Goal: Task Accomplishment & Management: Complete application form

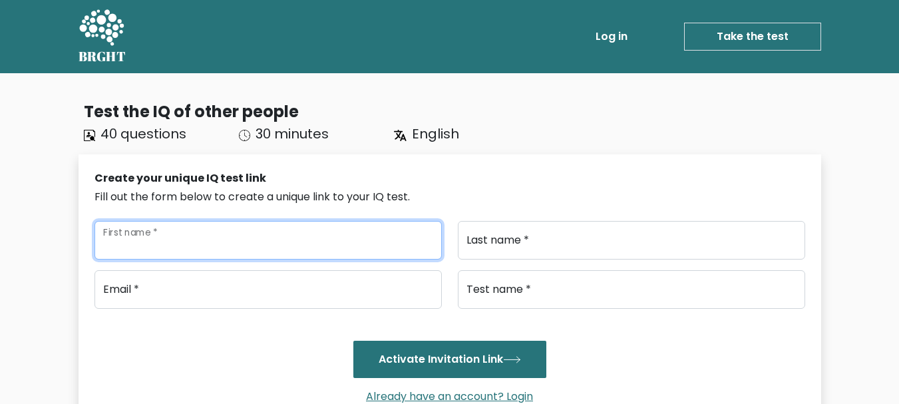
drag, startPoint x: 211, startPoint y: 235, endPoint x: 201, endPoint y: 246, distance: 15.1
click at [210, 235] on input "First name *" at bounding box center [267, 240] width 347 height 39
type input "[PERSON_NAME]"
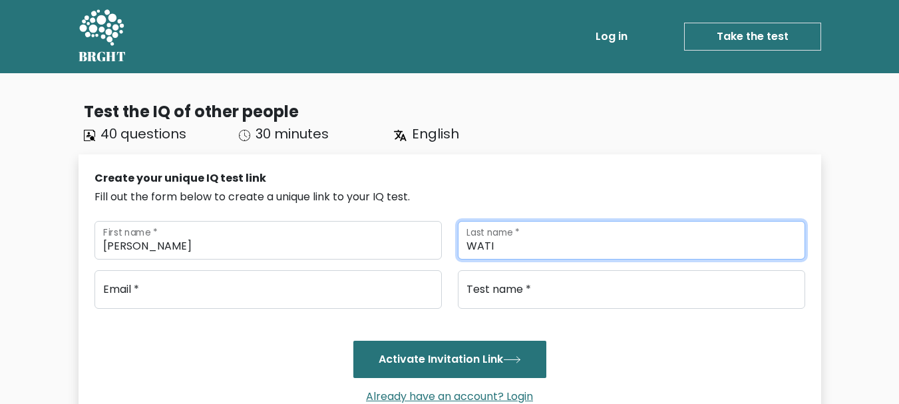
type input "WATI"
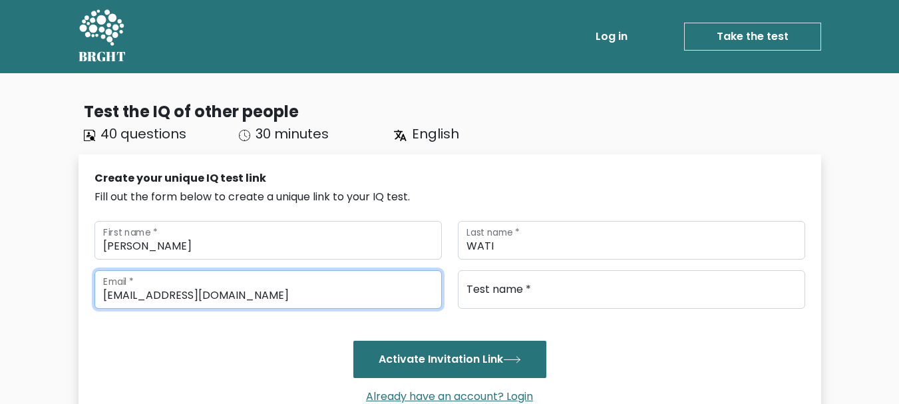
type input "[EMAIL_ADDRESS][DOMAIN_NAME]"
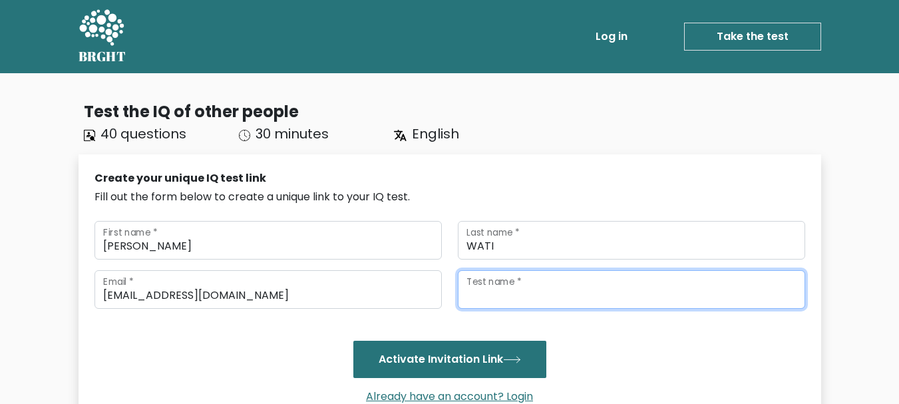
click at [615, 285] on input "Test name *" at bounding box center [631, 289] width 347 height 39
click at [472, 299] on input "ermi" at bounding box center [631, 289] width 347 height 39
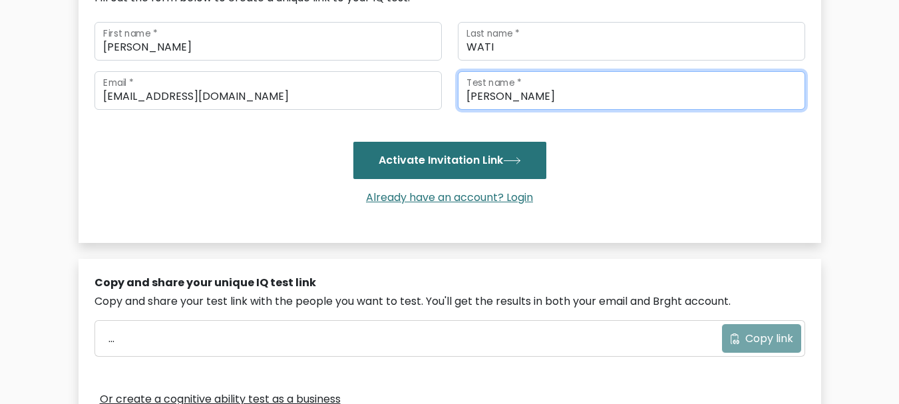
scroll to position [200, 0]
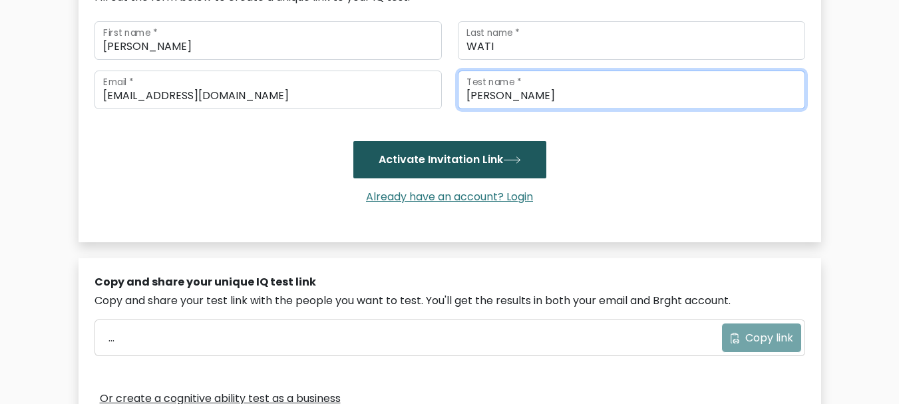
type input "[PERSON_NAME]"
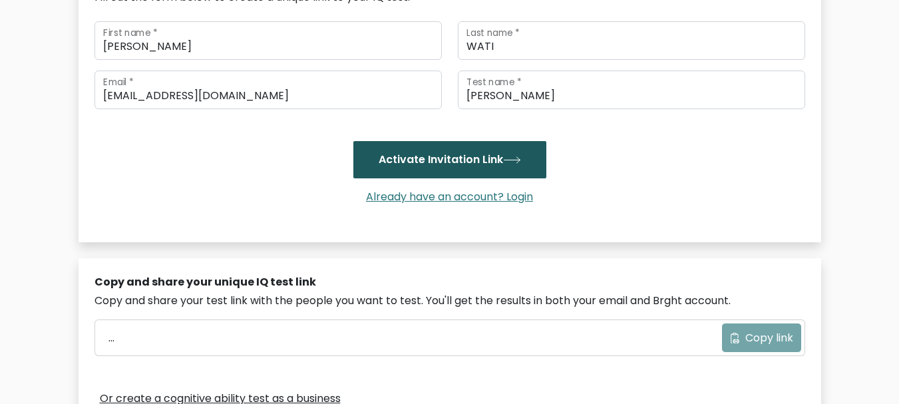
click at [427, 164] on button "Activate Invitation Link" at bounding box center [449, 159] width 193 height 37
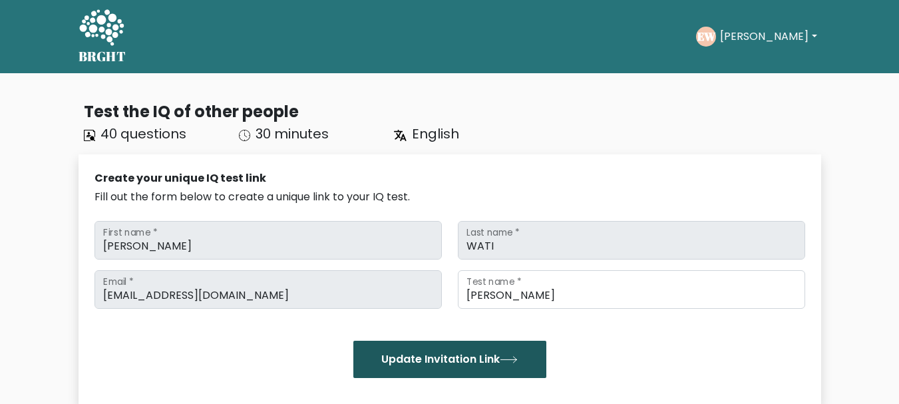
click at [438, 365] on button "Update Invitation Link" at bounding box center [449, 359] width 193 height 37
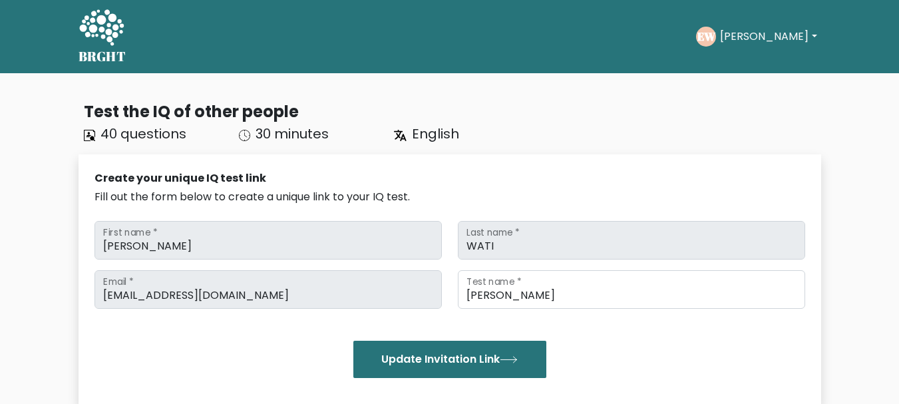
click at [761, 32] on button "[PERSON_NAME]" at bounding box center [768, 36] width 104 height 17
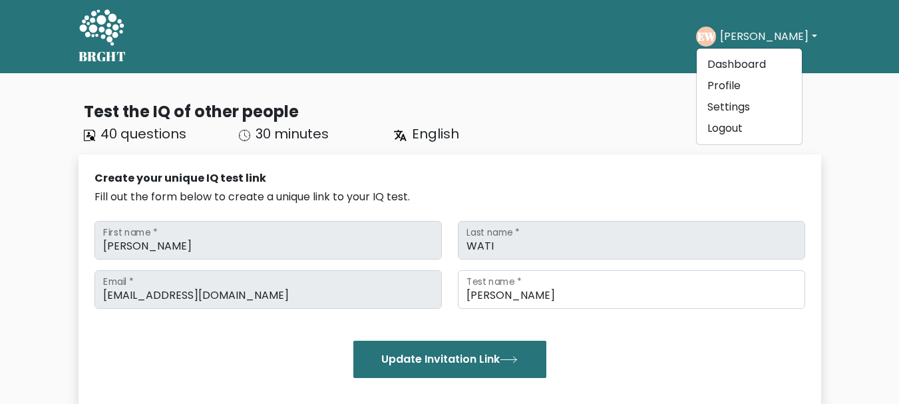
click at [564, 55] on div "Take the test EW Ermi Dashboard Profile Settings Logout Dashboard Profile Setti…" at bounding box center [478, 36] width 684 height 41
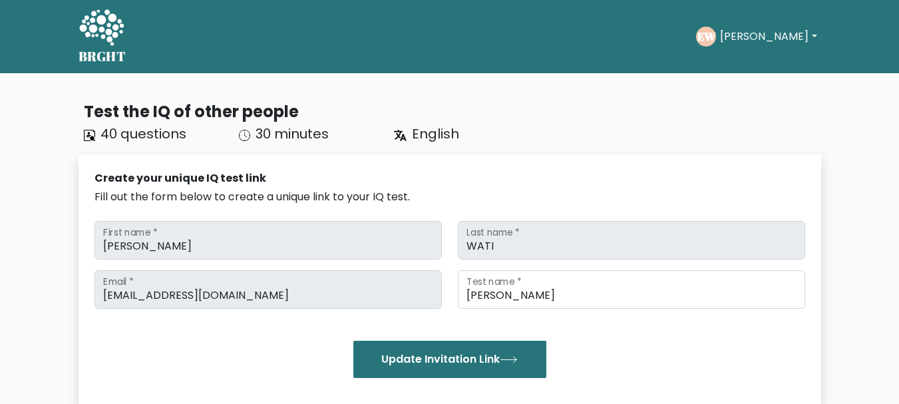
click at [756, 37] on button "[PERSON_NAME]" at bounding box center [768, 36] width 104 height 17
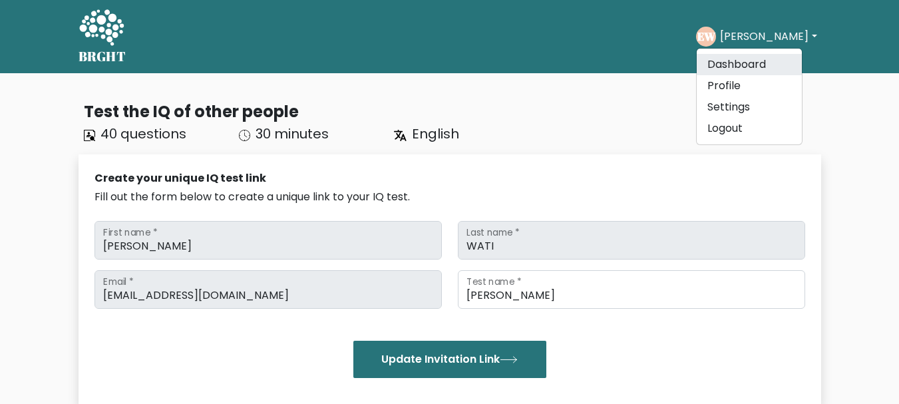
click at [756, 67] on link "Dashboard" at bounding box center [748, 64] width 105 height 21
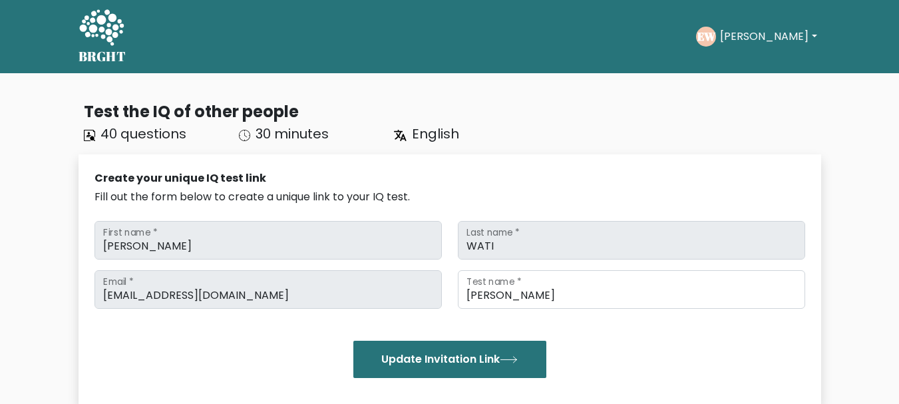
click at [754, 33] on button "Ermi" at bounding box center [768, 36] width 104 height 17
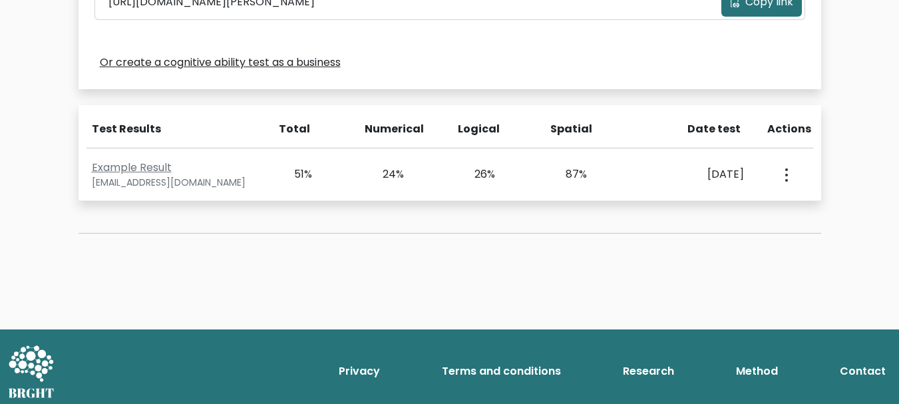
scroll to position [505, 0]
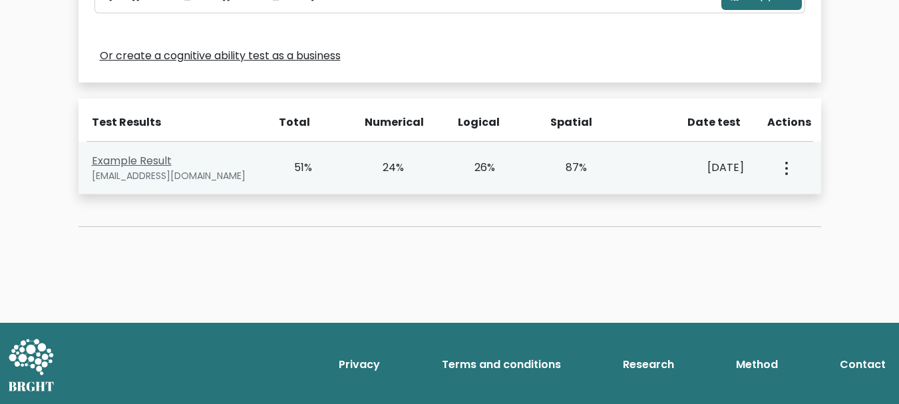
click at [153, 155] on link "Example Result" at bounding box center [132, 160] width 80 height 15
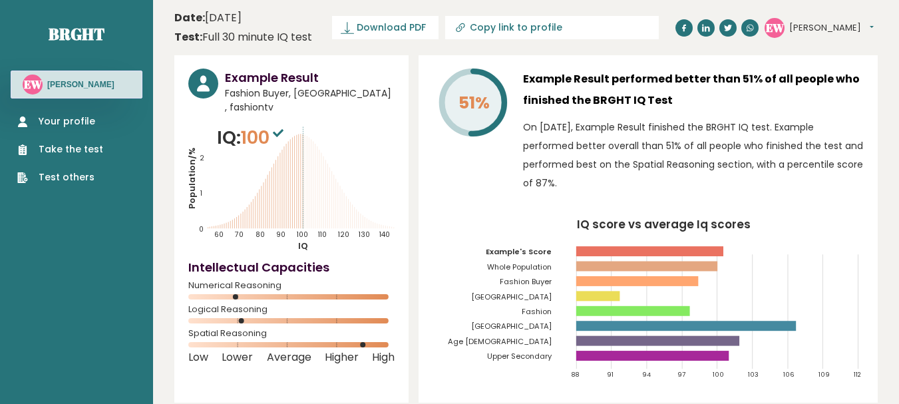
click at [75, 151] on link "Take the test" at bounding box center [60, 149] width 86 height 14
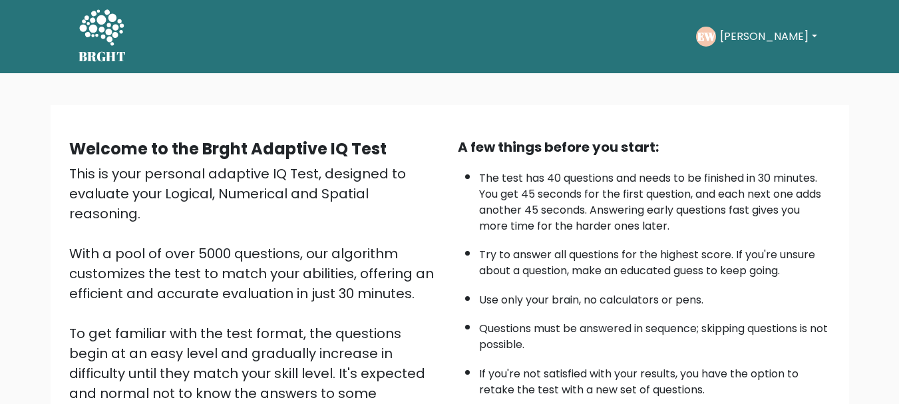
scroll to position [206, 0]
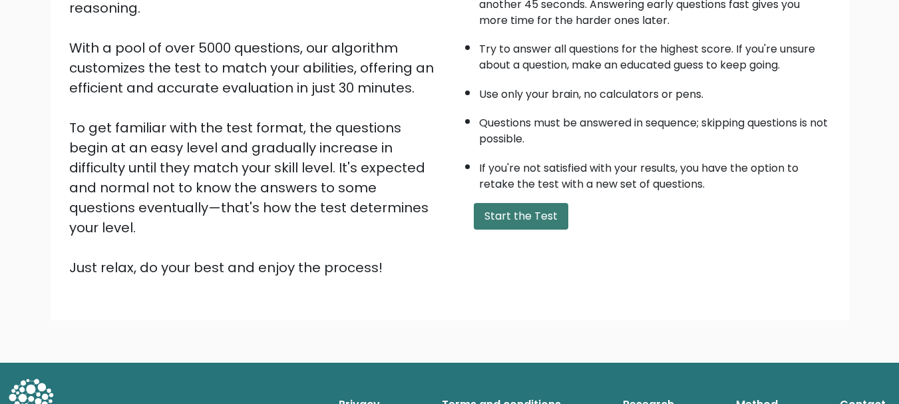
click at [513, 214] on button "Start the Test" at bounding box center [521, 216] width 94 height 27
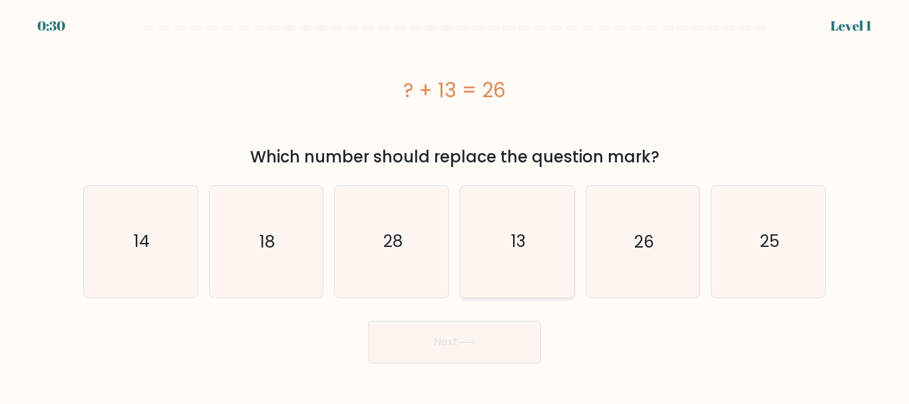
click at [510, 246] on icon "13" at bounding box center [517, 241] width 111 height 111
click at [455, 206] on input "d. 13" at bounding box center [454, 203] width 1 height 3
radio input "true"
click at [463, 359] on button "Next" at bounding box center [454, 342] width 173 height 43
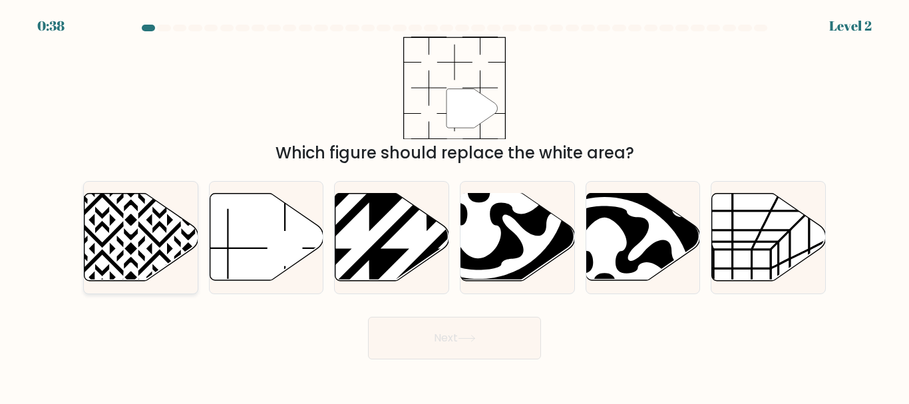
click at [171, 224] on icon at bounding box center [141, 237] width 114 height 87
click at [454, 206] on input "a." at bounding box center [454, 203] width 1 height 3
radio input "true"
click at [415, 351] on button "Next" at bounding box center [454, 338] width 173 height 43
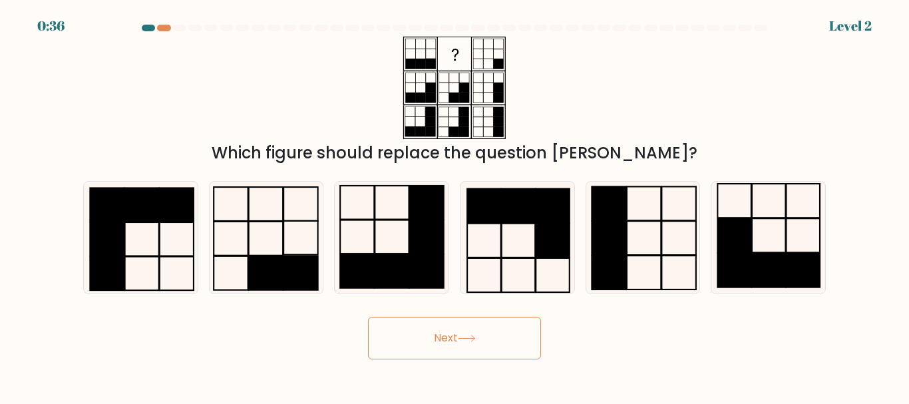
click at [426, 333] on button "Next" at bounding box center [454, 338] width 173 height 43
click at [735, 233] on rect at bounding box center [734, 236] width 34 height 34
click at [455, 206] on input "f." at bounding box center [454, 203] width 1 height 3
radio input "true"
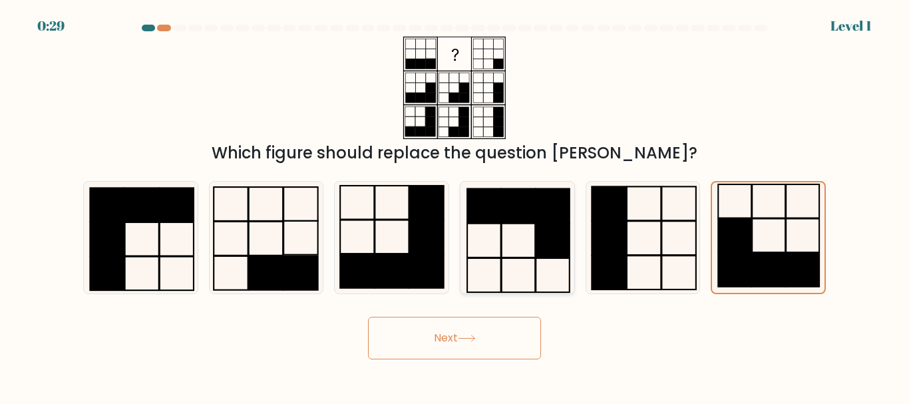
click at [514, 222] on rect at bounding box center [518, 206] width 34 height 34
click at [455, 206] on input "d." at bounding box center [454, 203] width 1 height 3
radio input "true"
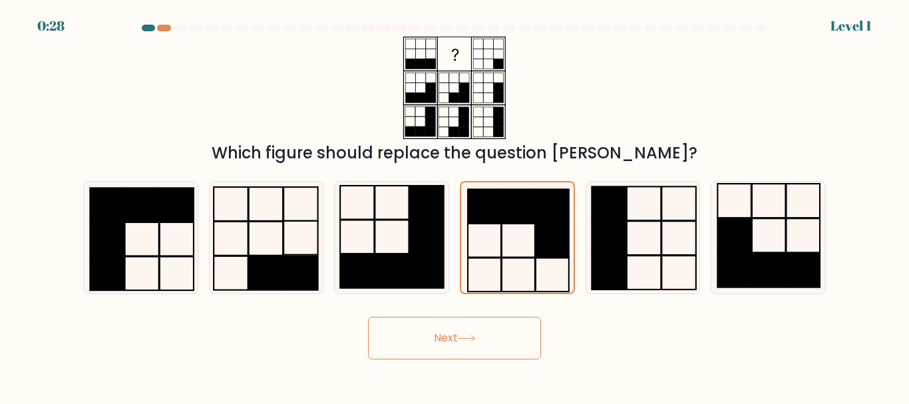
click at [469, 332] on button "Next" at bounding box center [454, 338] width 173 height 43
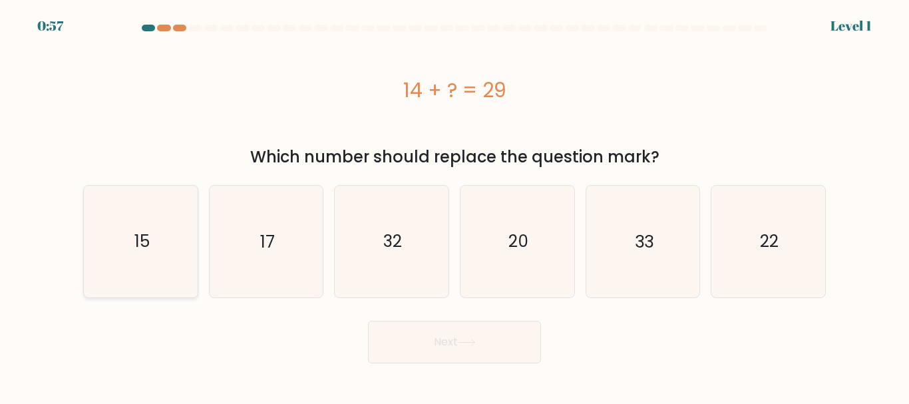
click at [164, 228] on icon "15" at bounding box center [140, 241] width 111 height 111
click at [454, 206] on input "a. 15" at bounding box center [454, 203] width 1 height 3
radio input "true"
click at [477, 329] on button "Next" at bounding box center [454, 342] width 173 height 43
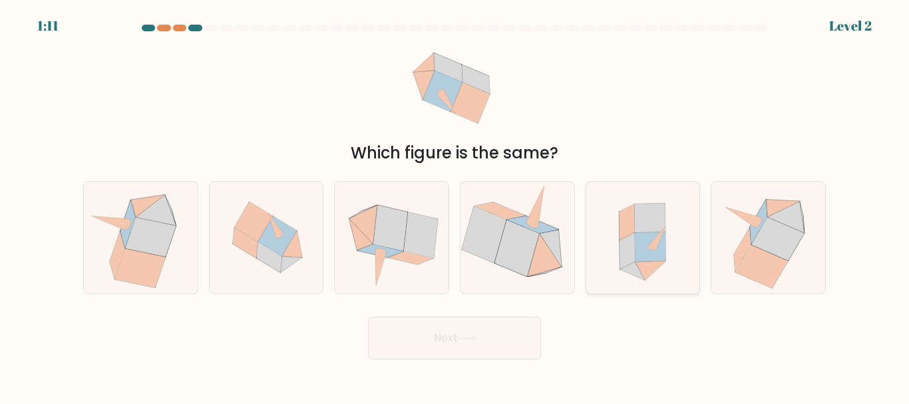
click at [671, 245] on icon at bounding box center [642, 237] width 102 height 111
click at [455, 206] on input "e." at bounding box center [454, 203] width 1 height 3
radio input "true"
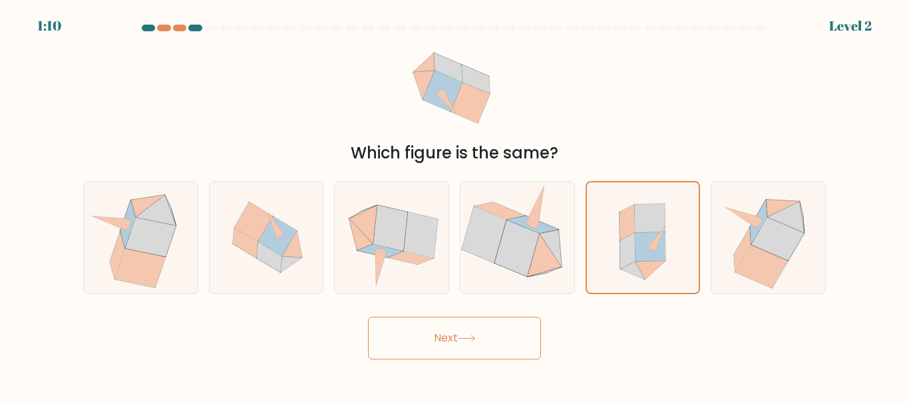
click at [474, 333] on button "Next" at bounding box center [454, 338] width 173 height 43
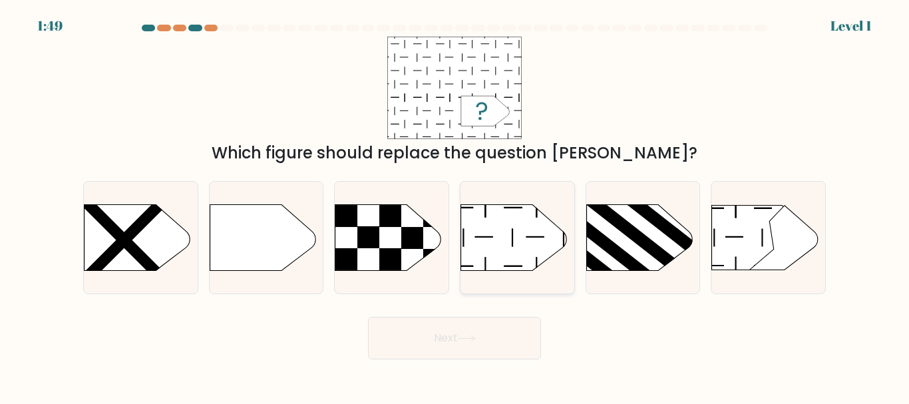
click at [513, 233] on line at bounding box center [513, 237] width 0 height 19
click at [455, 206] on input "d." at bounding box center [454, 203] width 1 height 3
radio input "true"
click at [466, 333] on button "Next" at bounding box center [454, 338] width 173 height 43
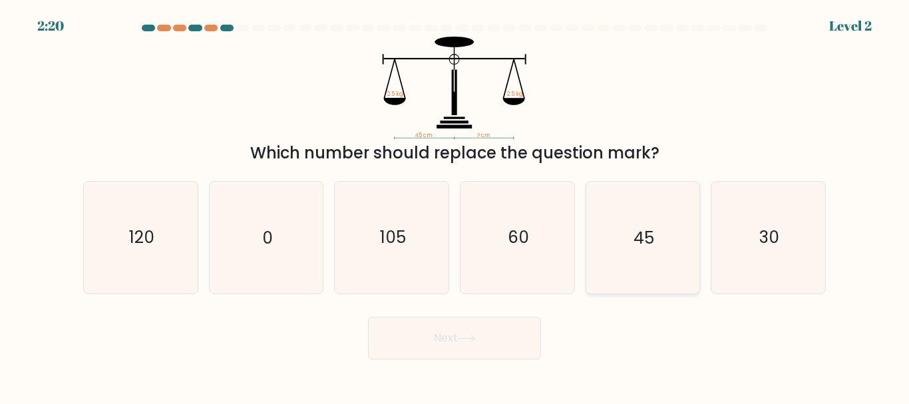
click at [641, 233] on text "45" at bounding box center [643, 237] width 21 height 23
click at [455, 206] on input "e. 45" at bounding box center [454, 203] width 1 height 3
radio input "true"
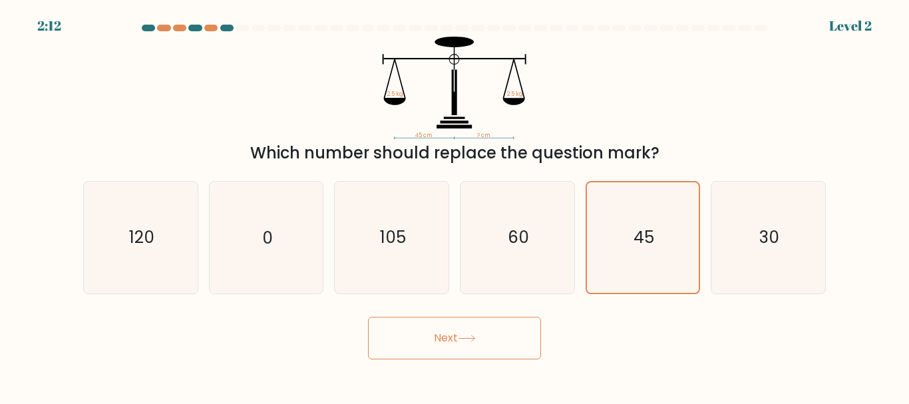
click at [456, 341] on button "Next" at bounding box center [454, 338] width 173 height 43
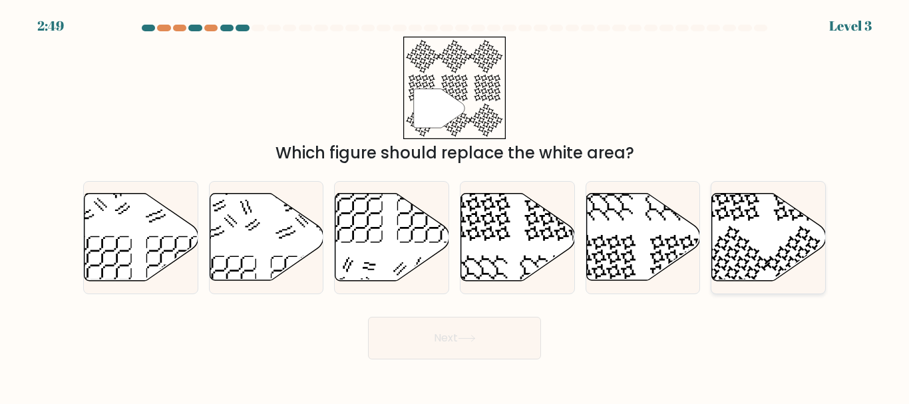
click at [764, 235] on icon at bounding box center [769, 237] width 114 height 87
click at [455, 206] on input "f." at bounding box center [454, 203] width 1 height 3
radio input "true"
click at [407, 339] on button "Next" at bounding box center [454, 338] width 173 height 43
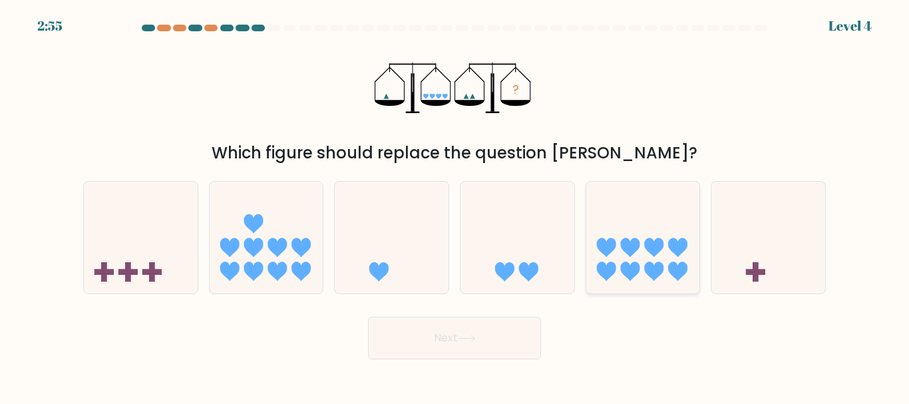
click at [627, 260] on icon at bounding box center [643, 237] width 114 height 94
click at [455, 206] on input "e." at bounding box center [454, 203] width 1 height 3
radio input "true"
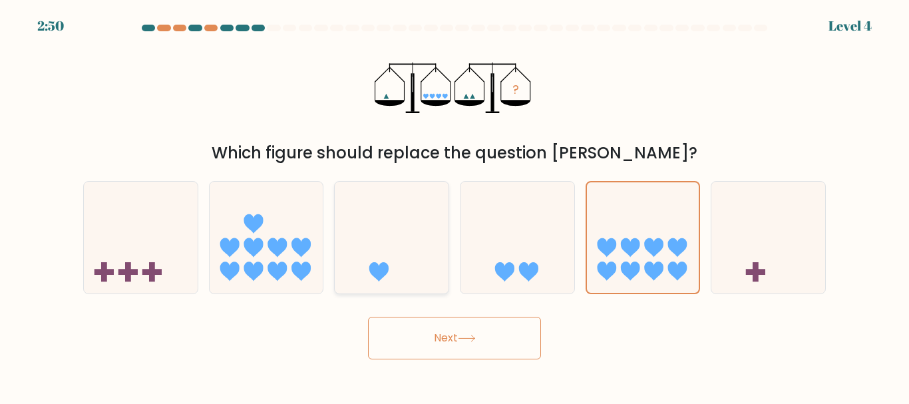
click at [419, 255] on icon at bounding box center [392, 237] width 114 height 94
click at [454, 206] on input "c." at bounding box center [454, 203] width 1 height 3
radio input "true"
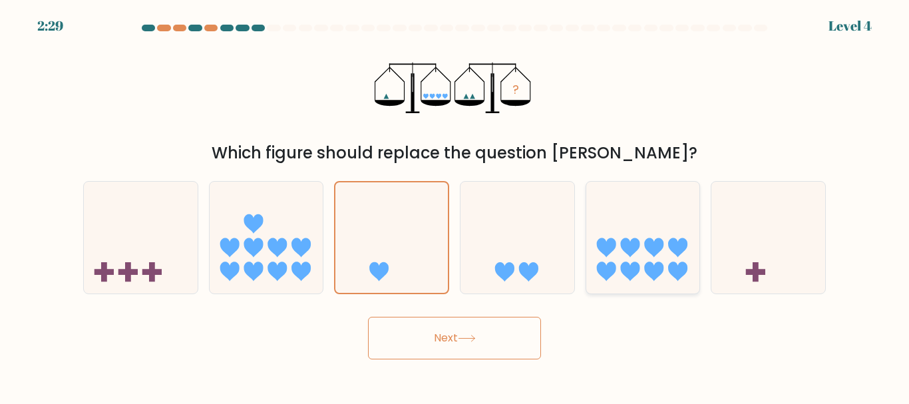
click at [653, 261] on icon at bounding box center [643, 237] width 114 height 94
click at [455, 206] on input "e." at bounding box center [454, 203] width 1 height 3
radio input "true"
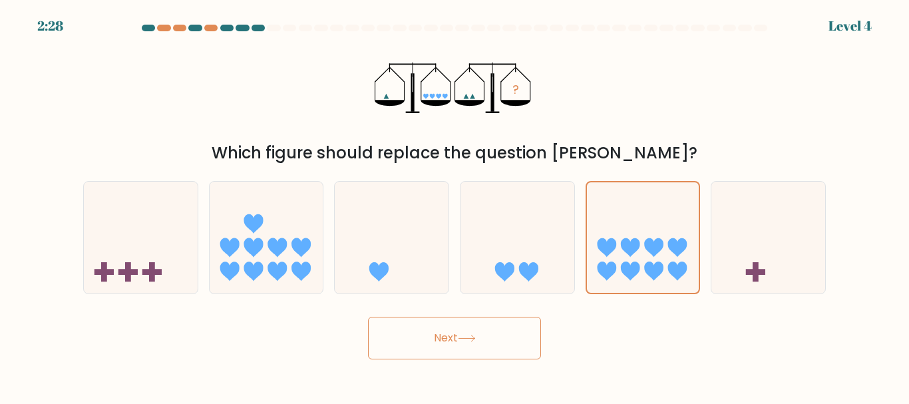
click at [492, 331] on button "Next" at bounding box center [454, 338] width 173 height 43
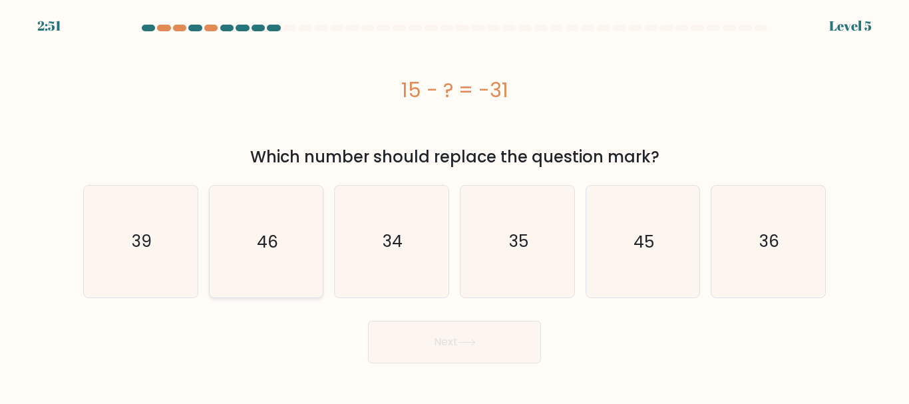
click at [281, 254] on icon "46" at bounding box center [265, 241] width 111 height 111
click at [454, 206] on input "b. 46" at bounding box center [454, 203] width 1 height 3
radio input "true"
click at [442, 339] on button "Next" at bounding box center [454, 342] width 173 height 43
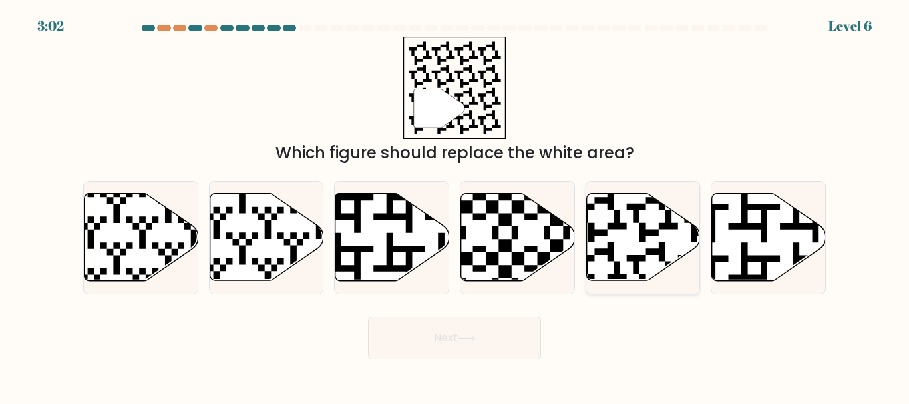
click at [637, 233] on icon at bounding box center [643, 237] width 114 height 87
click at [455, 206] on input "e." at bounding box center [454, 203] width 1 height 3
radio input "true"
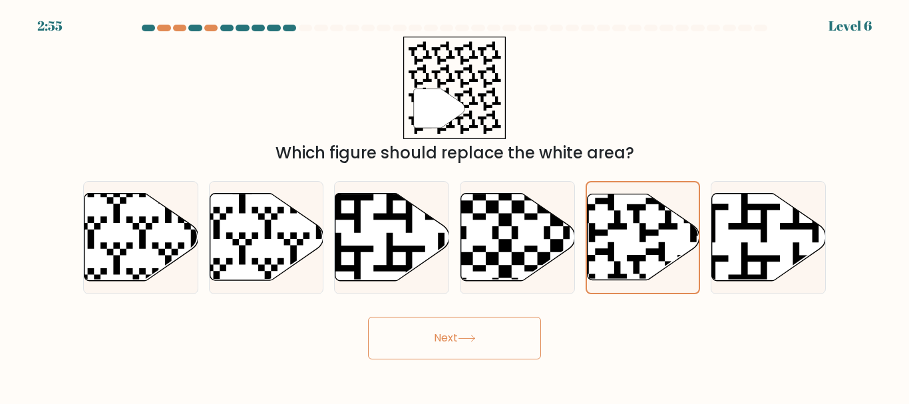
click at [442, 331] on button "Next" at bounding box center [454, 338] width 173 height 43
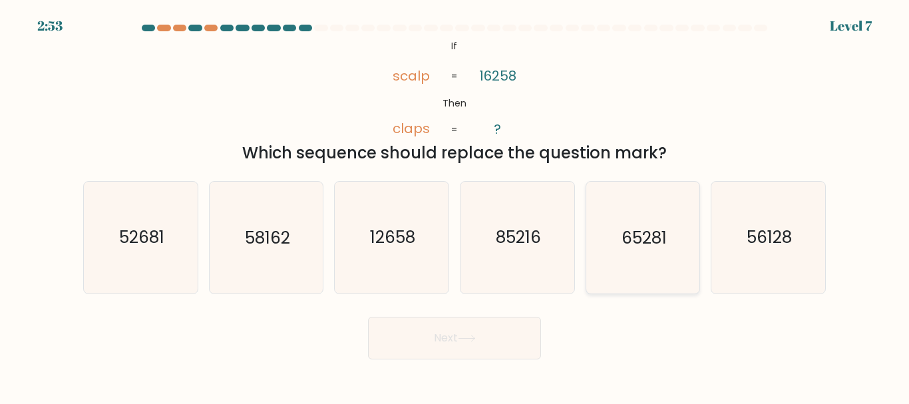
click at [652, 235] on text "65281" at bounding box center [643, 237] width 45 height 23
click at [455, 206] on input "e. 65281" at bounding box center [454, 203] width 1 height 3
radio input "true"
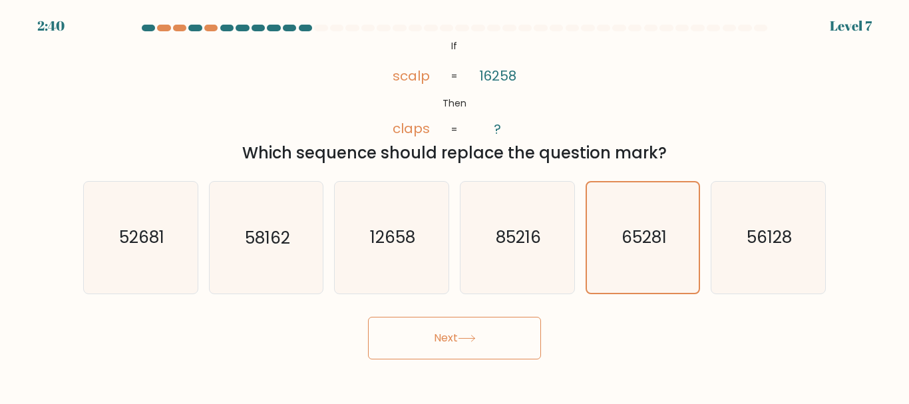
click at [446, 329] on button "Next" at bounding box center [454, 338] width 173 height 43
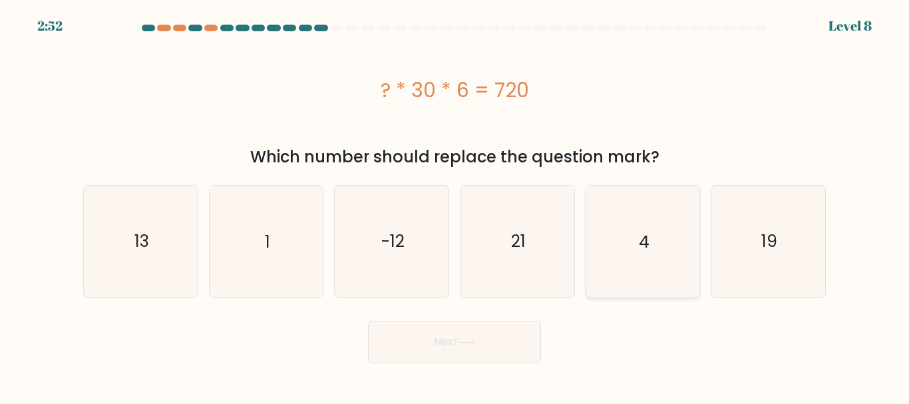
click at [653, 239] on icon "4" at bounding box center [642, 241] width 111 height 111
click at [455, 206] on input "e. 4" at bounding box center [454, 203] width 1 height 3
radio input "true"
drag, startPoint x: 444, startPoint y: 335, endPoint x: 444, endPoint y: 324, distance: 10.6
click at [444, 325] on button "Next" at bounding box center [454, 342] width 173 height 43
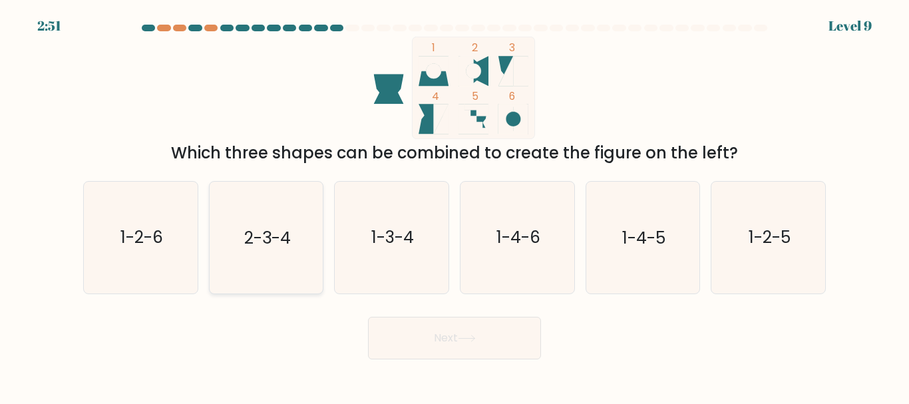
click at [273, 241] on text "2-3-4" at bounding box center [267, 237] width 47 height 23
click at [454, 206] on input "b. 2-3-4" at bounding box center [454, 203] width 1 height 3
radio input "true"
click at [440, 338] on button "Next" at bounding box center [454, 338] width 173 height 43
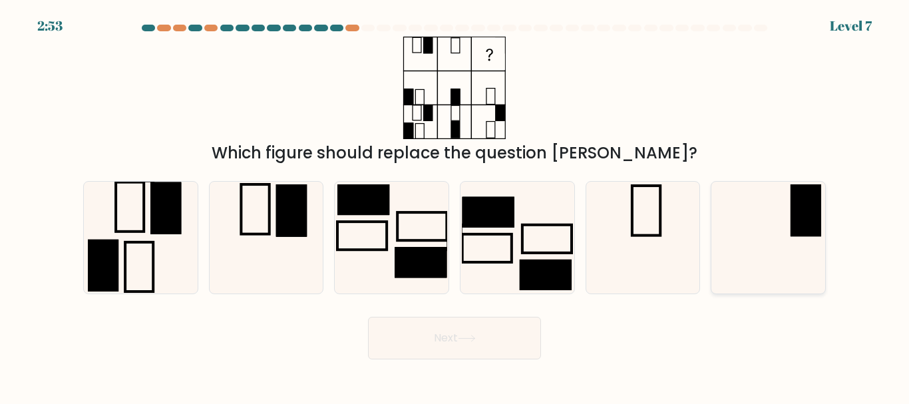
click at [793, 213] on rect at bounding box center [805, 210] width 31 height 52
click at [455, 206] on input "f." at bounding box center [454, 203] width 1 height 3
radio input "true"
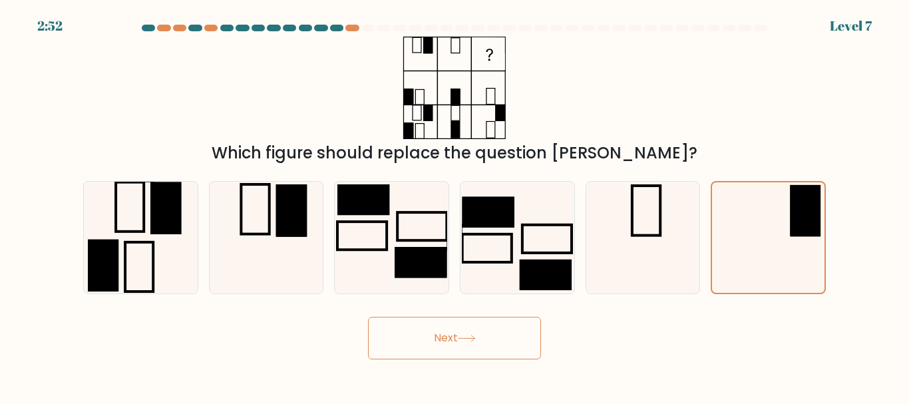
click at [445, 345] on button "Next" at bounding box center [454, 338] width 173 height 43
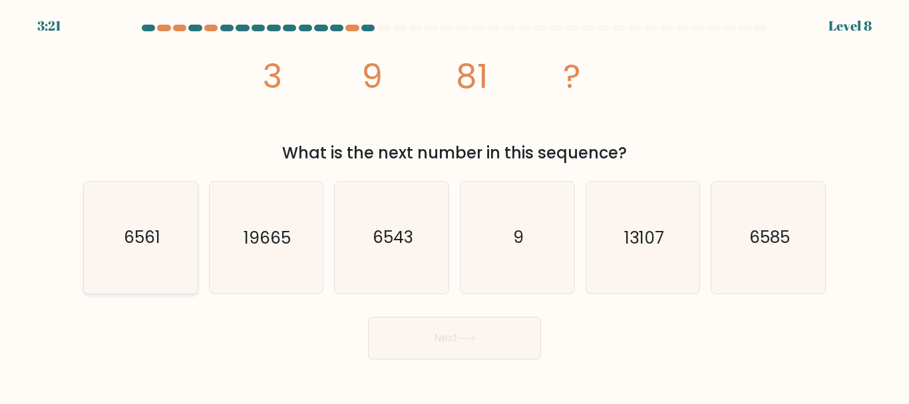
click at [139, 231] on text "6561" at bounding box center [141, 237] width 37 height 23
click at [492, 339] on button "Next" at bounding box center [454, 338] width 173 height 43
click at [454, 335] on button "Next" at bounding box center [454, 338] width 173 height 43
click at [282, 232] on text "19665" at bounding box center [266, 237] width 47 height 23
click at [454, 206] on input "b. 19665" at bounding box center [454, 203] width 1 height 3
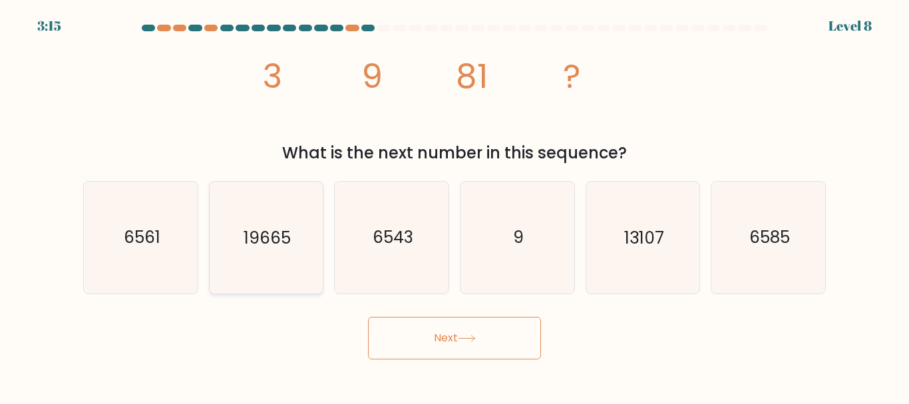
radio input "true"
click at [167, 237] on icon "6561" at bounding box center [140, 237] width 111 height 111
click at [454, 206] on input "a. 6561" at bounding box center [454, 203] width 1 height 3
radio input "true"
click at [472, 327] on button "Next" at bounding box center [454, 338] width 173 height 43
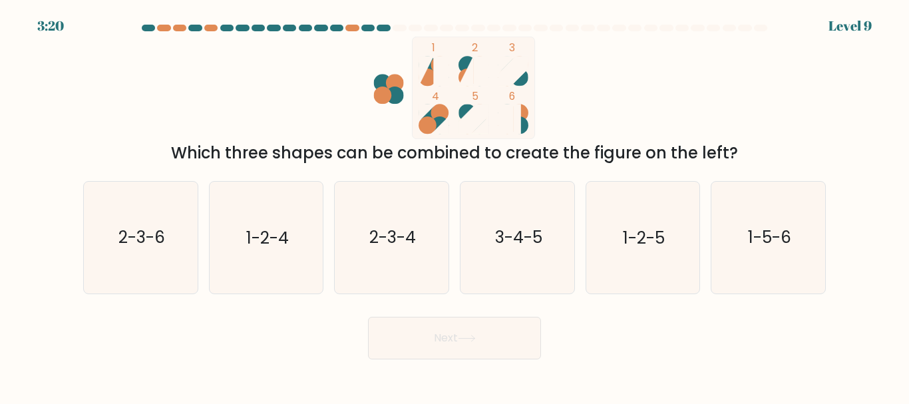
click at [394, 103] on ellipse at bounding box center [395, 94] width 18 height 17
click at [498, 224] on icon "3-4-5" at bounding box center [517, 237] width 111 height 111
click at [455, 206] on input "d. 3-4-5" at bounding box center [454, 203] width 1 height 3
radio input "true"
click at [474, 347] on button "Next" at bounding box center [454, 338] width 173 height 43
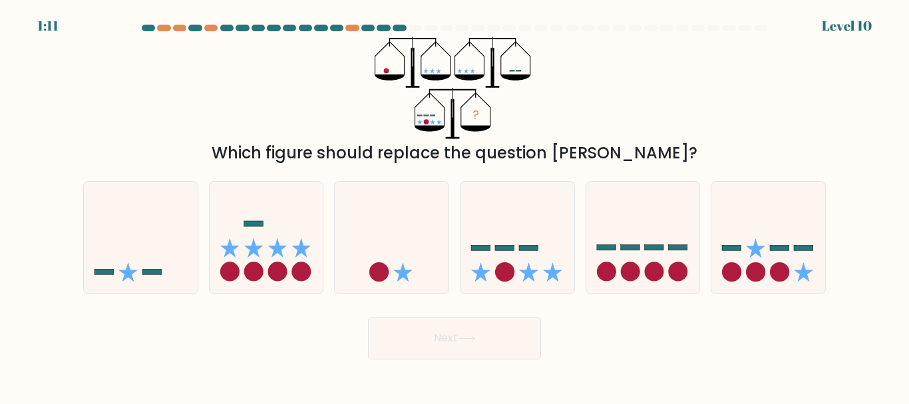
click at [203, 27] on at bounding box center [454, 28] width 628 height 7
click at [214, 28] on div at bounding box center [210, 28] width 13 height 7
click at [196, 30] on div at bounding box center [194, 28] width 13 height 7
click at [178, 27] on div at bounding box center [179, 28] width 13 height 7
click at [481, 261] on icon at bounding box center [517, 237] width 114 height 94
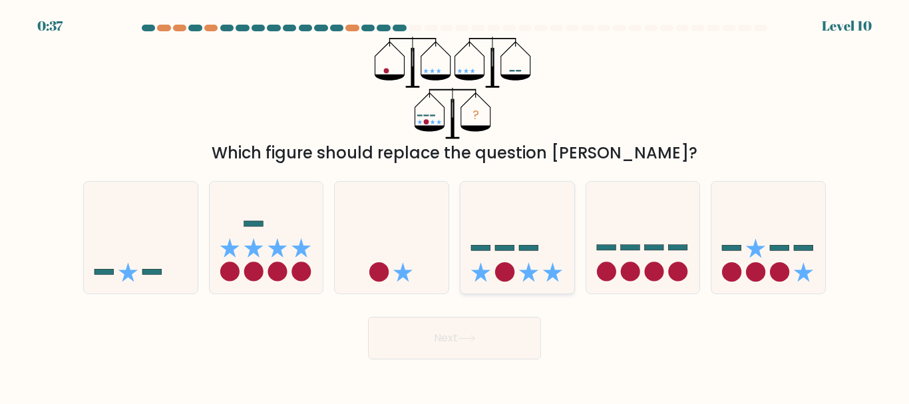
click at [455, 206] on input "d." at bounding box center [454, 203] width 1 height 3
radio input "true"
click at [464, 339] on icon at bounding box center [467, 338] width 18 height 7
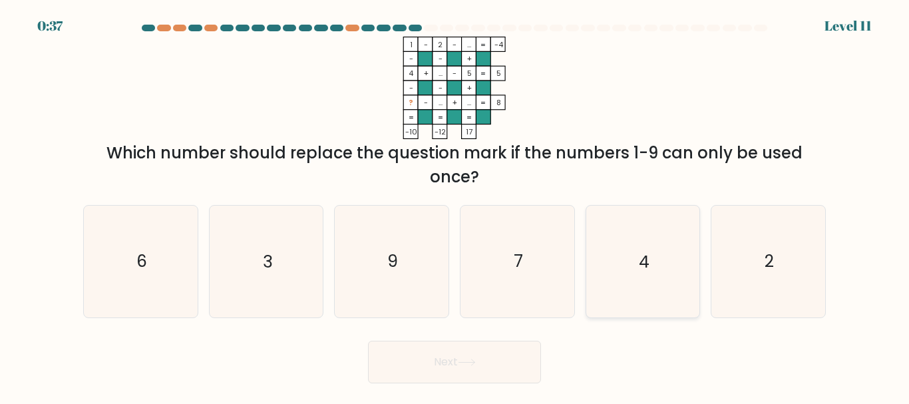
click at [650, 246] on icon "4" at bounding box center [642, 261] width 111 height 111
click at [455, 206] on input "e. 4" at bounding box center [454, 203] width 1 height 3
radio input "true"
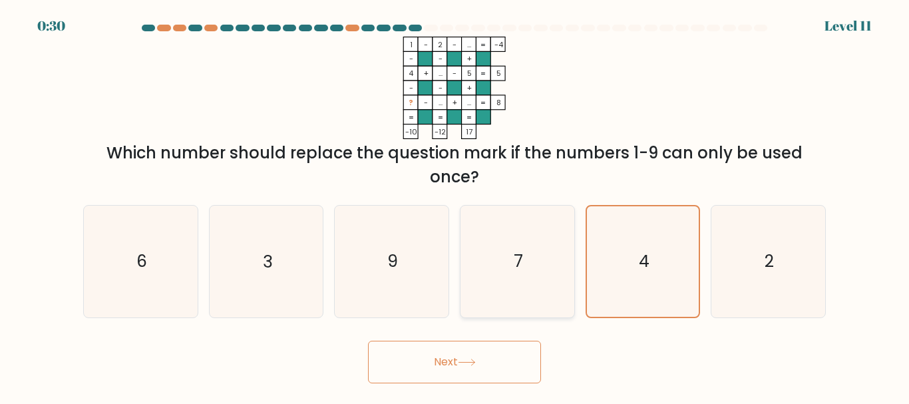
click at [501, 257] on icon "7" at bounding box center [517, 261] width 111 height 111
click at [455, 206] on input "d. 7" at bounding box center [454, 203] width 1 height 3
radio input "true"
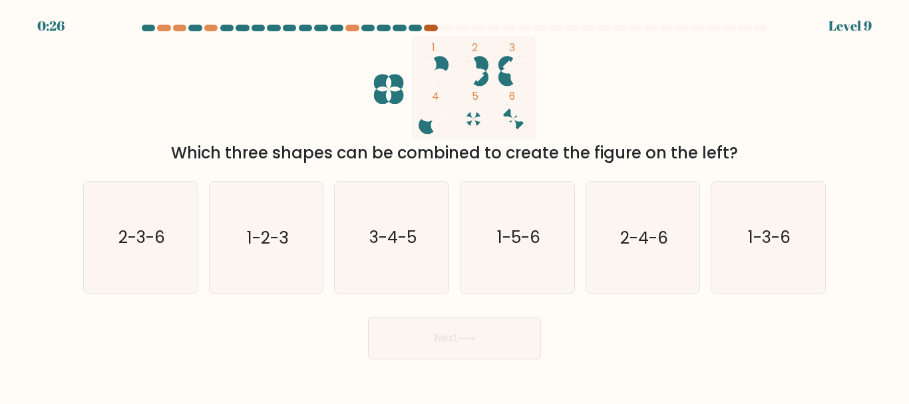
click at [425, 25] on div at bounding box center [430, 28] width 13 height 7
click at [426, 25] on div at bounding box center [430, 28] width 13 height 7
click at [261, 253] on icon "1-2-3" at bounding box center [265, 237] width 111 height 111
click at [454, 206] on input "b. 1-2-3" at bounding box center [454, 203] width 1 height 3
radio input "true"
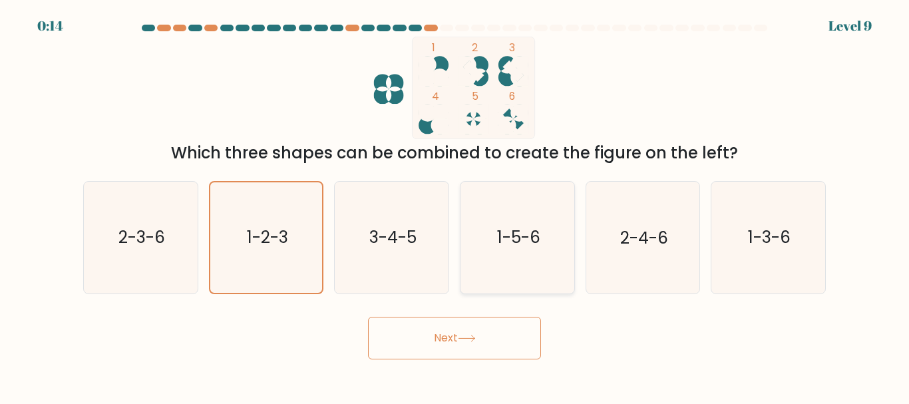
click at [501, 233] on text "1-5-6" at bounding box center [517, 237] width 43 height 23
click at [455, 206] on input "d. 1-5-6" at bounding box center [454, 203] width 1 height 3
radio input "true"
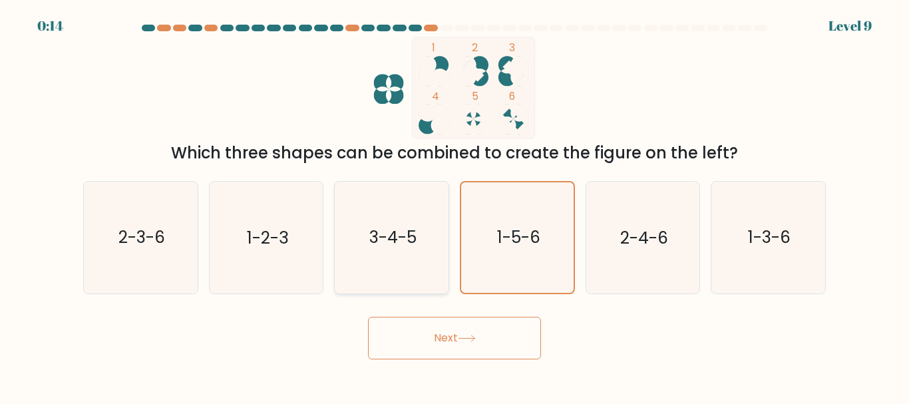
click at [408, 235] on text "3-4-5" at bounding box center [392, 237] width 47 height 23
click at [454, 206] on input "c. 3-4-5" at bounding box center [454, 203] width 1 height 3
radio input "true"
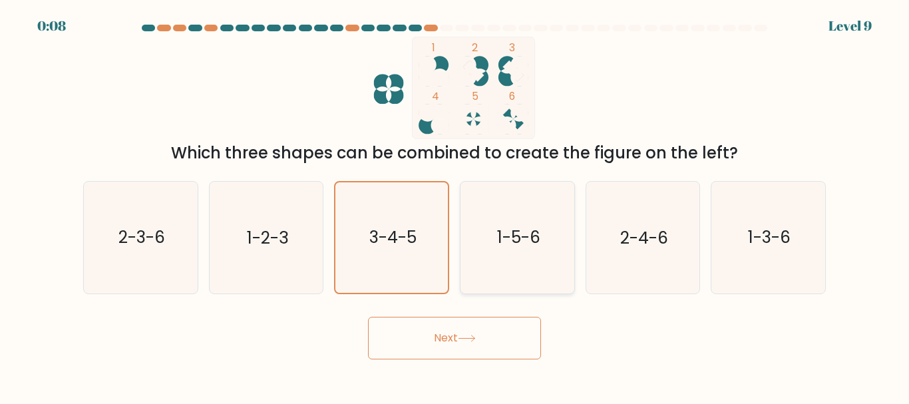
click at [520, 230] on text "1-5-6" at bounding box center [517, 237] width 43 height 23
click at [455, 206] on input "d. 1-5-6" at bounding box center [454, 203] width 1 height 3
radio input "true"
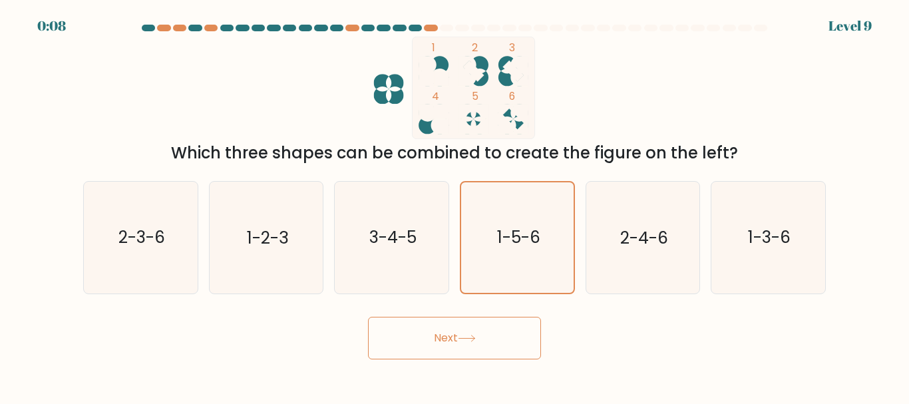
click at [472, 329] on button "Next" at bounding box center [454, 338] width 173 height 43
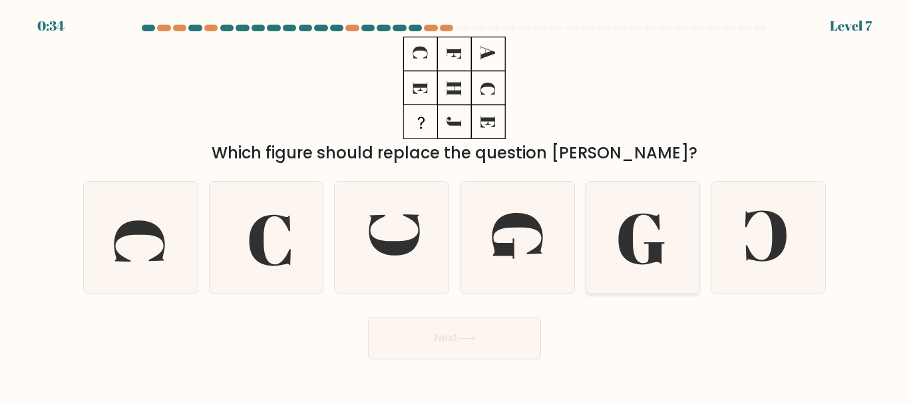
click at [636, 232] on icon at bounding box center [642, 237] width 111 height 111
click at [455, 206] on input "e." at bounding box center [454, 203] width 1 height 3
radio input "true"
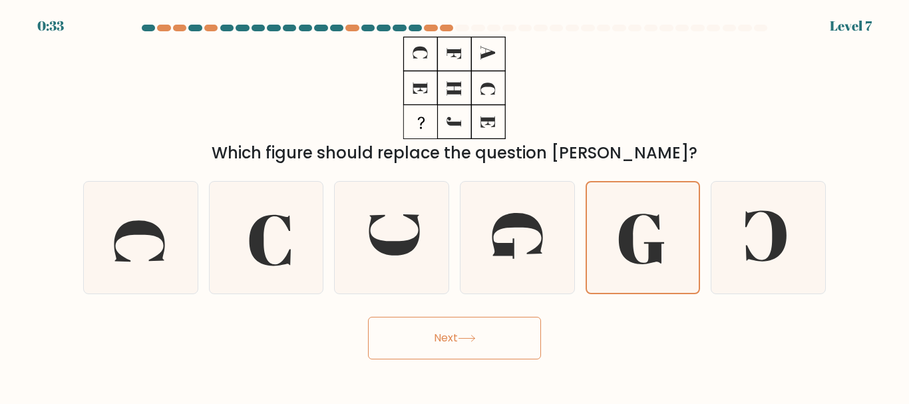
click at [436, 345] on button "Next" at bounding box center [454, 338] width 173 height 43
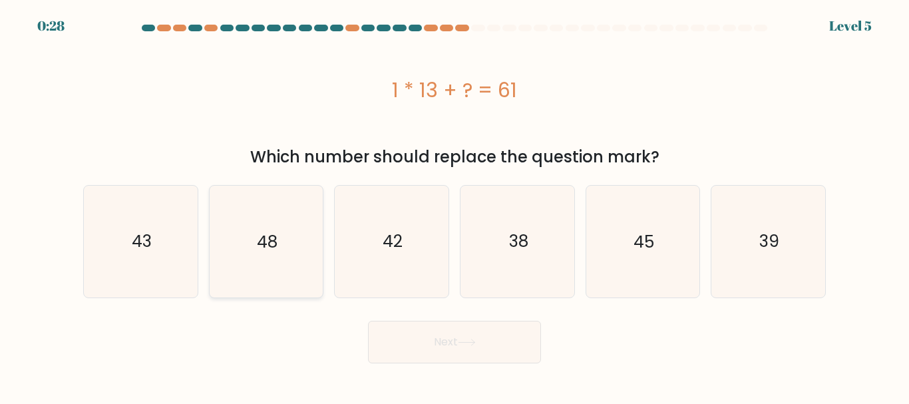
click at [255, 244] on icon "48" at bounding box center [265, 241] width 111 height 111
click at [454, 206] on input "b. 48" at bounding box center [454, 203] width 1 height 3
radio input "true"
click at [437, 331] on button "Next" at bounding box center [454, 342] width 173 height 43
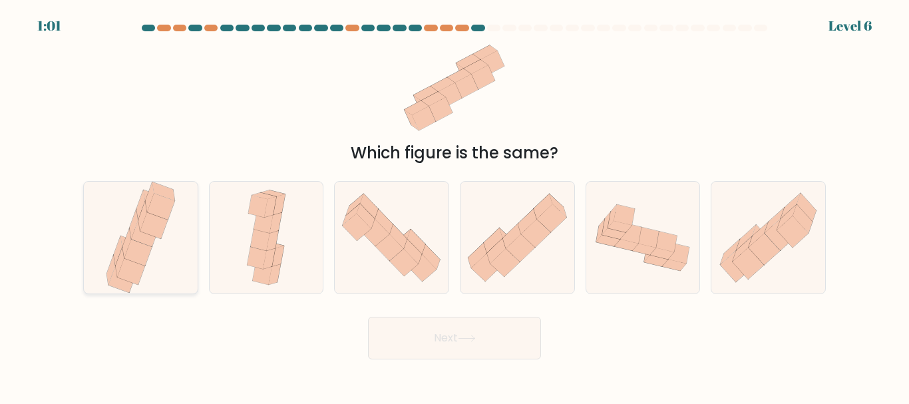
click at [160, 244] on icon at bounding box center [140, 237] width 75 height 111
click at [454, 206] on input "a." at bounding box center [454, 203] width 1 height 3
radio input "true"
click at [786, 229] on icon at bounding box center [792, 231] width 31 height 31
click at [455, 206] on input "f." at bounding box center [454, 203] width 1 height 3
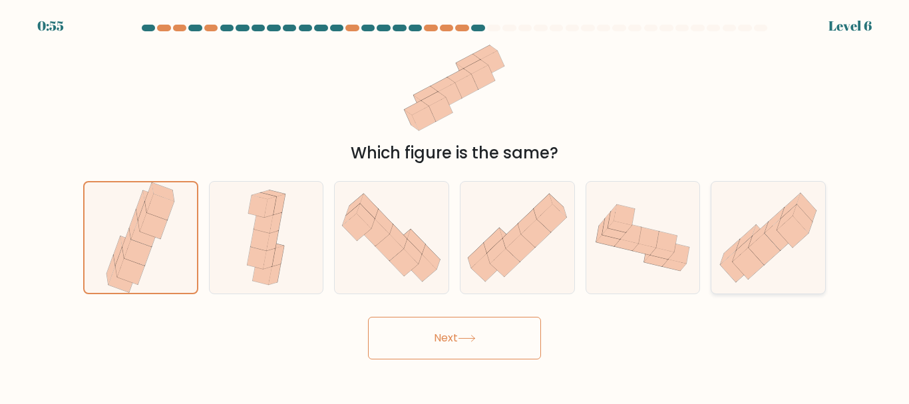
radio input "true"
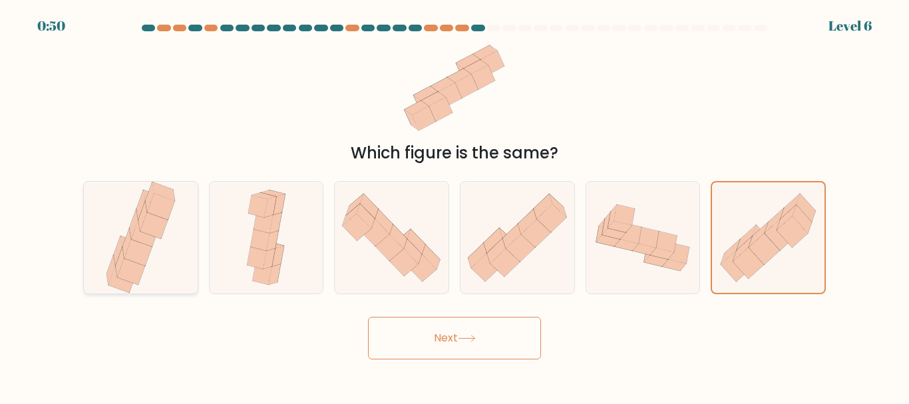
drag, startPoint x: 175, startPoint y: 249, endPoint x: 170, endPoint y: 262, distance: 14.1
click at [174, 248] on icon at bounding box center [140, 237] width 75 height 111
click at [454, 206] on input "a." at bounding box center [454, 203] width 1 height 3
radio input "true"
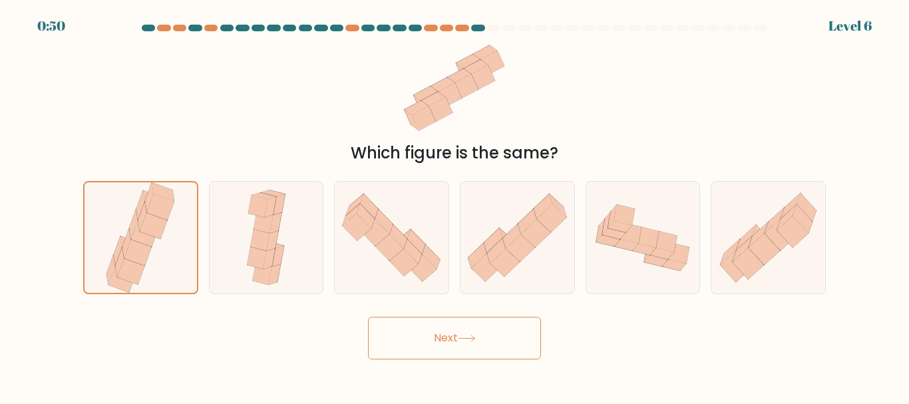
click at [432, 337] on button "Next" at bounding box center [454, 338] width 173 height 43
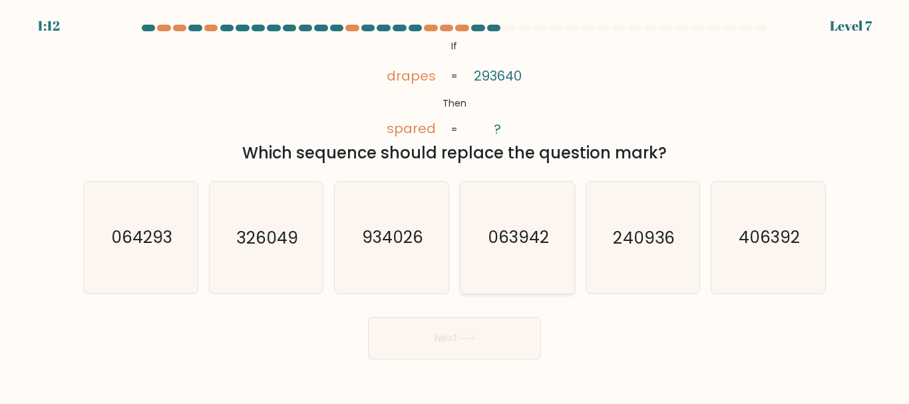
click at [527, 244] on text "063942" at bounding box center [518, 237] width 61 height 23
click at [455, 206] on input "d. 063942" at bounding box center [454, 203] width 1 height 3
radio input "true"
click at [470, 359] on body "1:11 Level 7 If" at bounding box center [454, 202] width 909 height 404
click at [474, 357] on button "Next" at bounding box center [454, 338] width 173 height 43
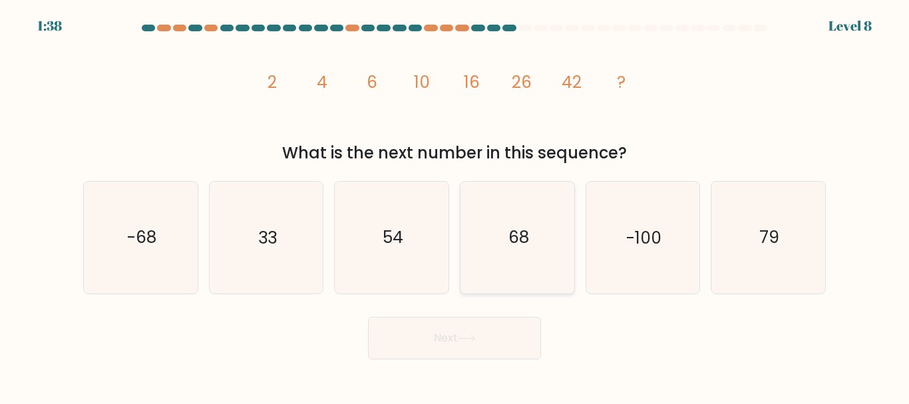
click at [496, 262] on icon "68" at bounding box center [517, 237] width 111 height 111
click at [455, 206] on input "d. 68" at bounding box center [454, 203] width 1 height 3
radio input "true"
click at [480, 327] on button "Next" at bounding box center [454, 338] width 173 height 43
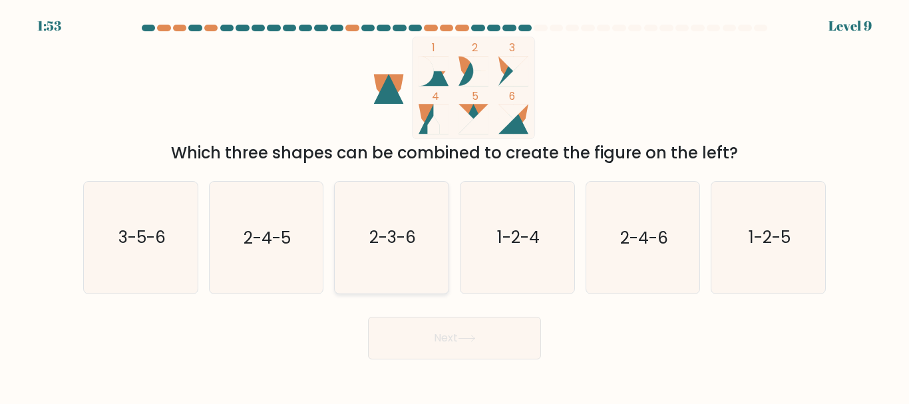
click at [402, 228] on text "2-3-6" at bounding box center [392, 237] width 47 height 23
click at [454, 206] on input "c. 2-3-6" at bounding box center [454, 203] width 1 height 3
radio input "true"
click at [441, 340] on button "Next" at bounding box center [454, 338] width 173 height 43
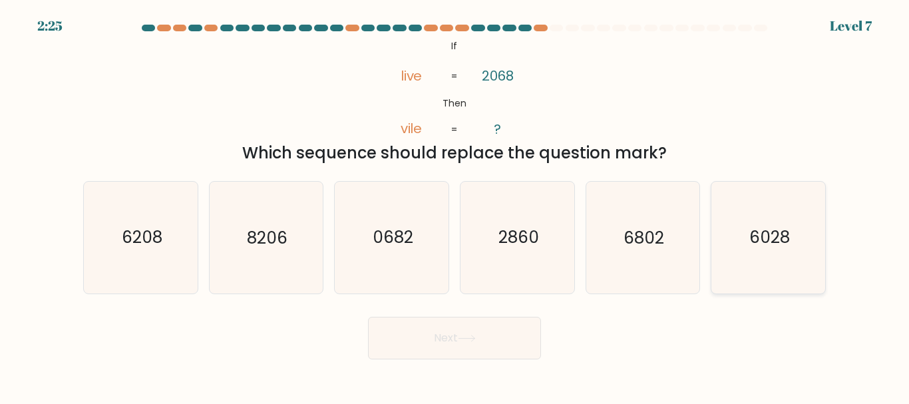
click at [748, 245] on icon "6028" at bounding box center [767, 237] width 111 height 111
click at [455, 206] on input "f. 6028" at bounding box center [454, 203] width 1 height 3
radio input "true"
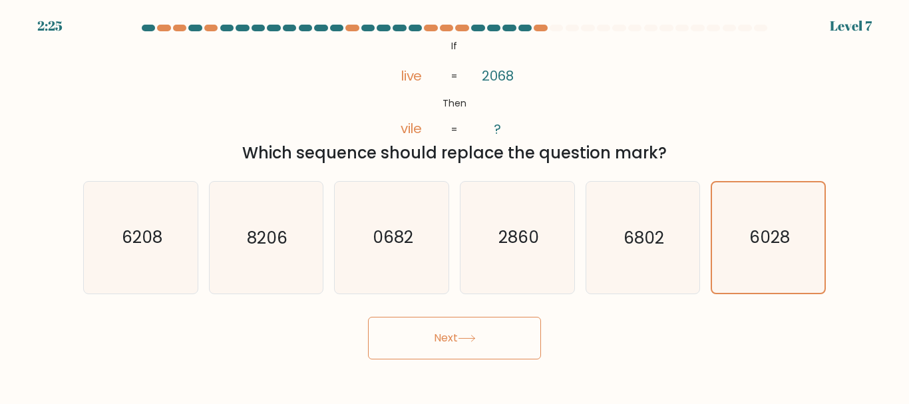
click at [412, 345] on button "Next" at bounding box center [454, 338] width 173 height 43
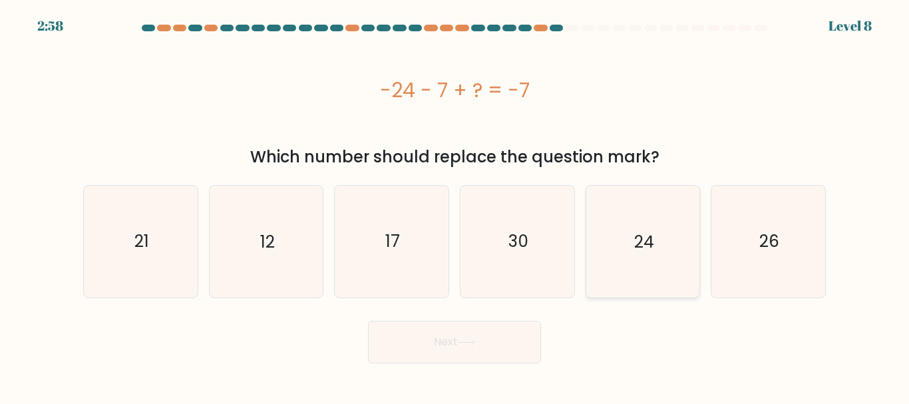
click at [664, 251] on icon "24" at bounding box center [642, 241] width 111 height 111
click at [455, 206] on input "e. 24" at bounding box center [454, 203] width 1 height 3
radio input "true"
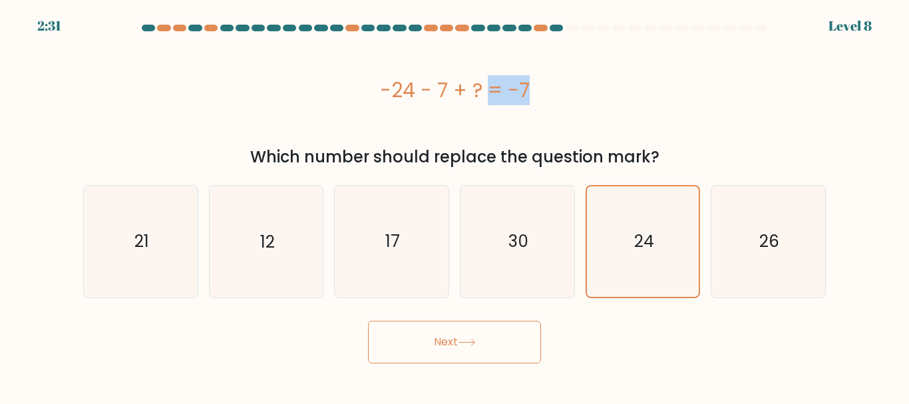
drag, startPoint x: 416, startPoint y: 93, endPoint x: 450, endPoint y: 86, distance: 34.6
click at [445, 86] on div "-24 - 7 + ? = -7" at bounding box center [454, 90] width 742 height 30
drag, startPoint x: 506, startPoint y: 82, endPoint x: 535, endPoint y: 78, distance: 30.2
click at [535, 78] on div "-24 - 7 + ? = -7" at bounding box center [454, 90] width 742 height 30
click at [473, 339] on icon at bounding box center [467, 342] width 18 height 7
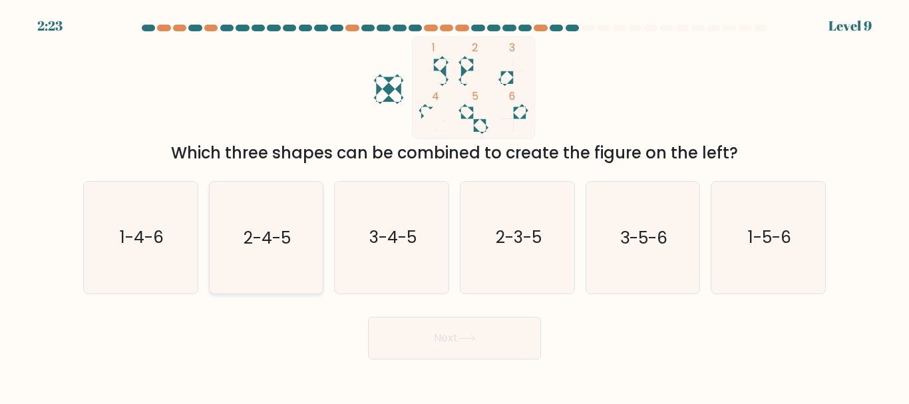
drag, startPoint x: 259, startPoint y: 223, endPoint x: 265, endPoint y: 215, distance: 10.0
click at [259, 218] on icon "2-4-5" at bounding box center [265, 237] width 111 height 111
click at [454, 206] on input "b. 2-4-5" at bounding box center [454, 203] width 1 height 3
radio input "true"
click at [492, 346] on button "Next" at bounding box center [454, 338] width 173 height 43
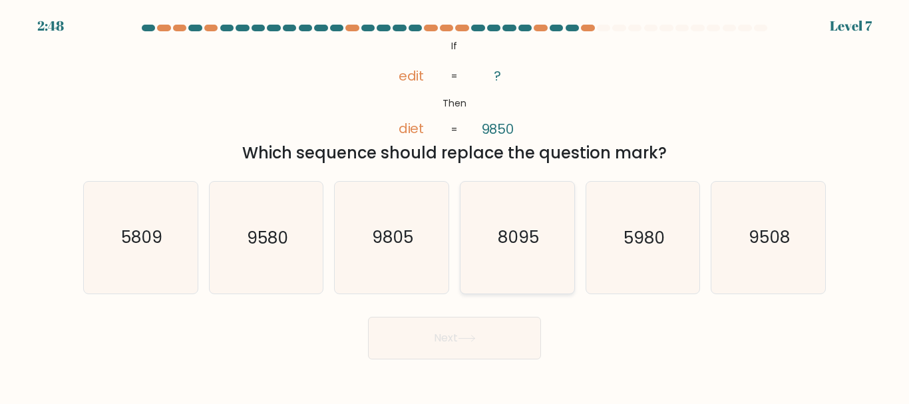
click at [511, 239] on text "8095" at bounding box center [518, 237] width 41 height 23
click at [455, 206] on input "d. 8095" at bounding box center [454, 203] width 1 height 3
radio input "true"
click at [455, 329] on button "Next" at bounding box center [454, 338] width 173 height 43
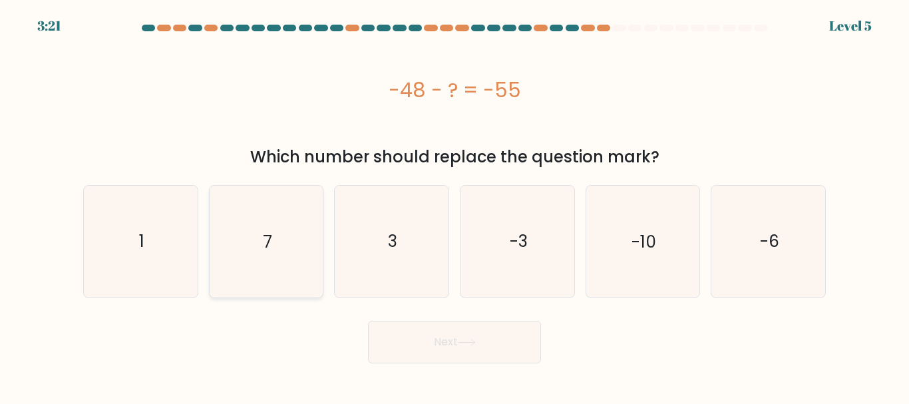
click at [255, 241] on icon "7" at bounding box center [265, 241] width 111 height 111
click at [454, 206] on input "b. 7" at bounding box center [454, 203] width 1 height 3
radio input "true"
click at [461, 342] on icon at bounding box center [467, 342] width 18 height 7
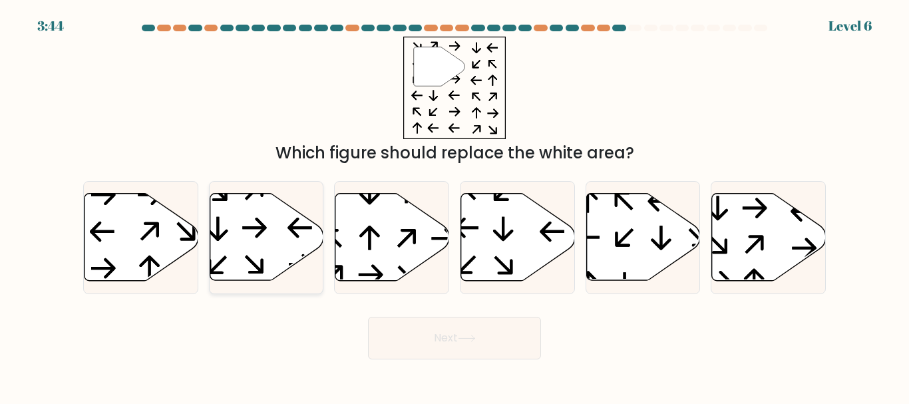
click at [269, 238] on icon at bounding box center [267, 237] width 114 height 87
click at [454, 206] on input "b." at bounding box center [454, 203] width 1 height 3
radio input "true"
click at [443, 331] on button "Next" at bounding box center [454, 338] width 173 height 43
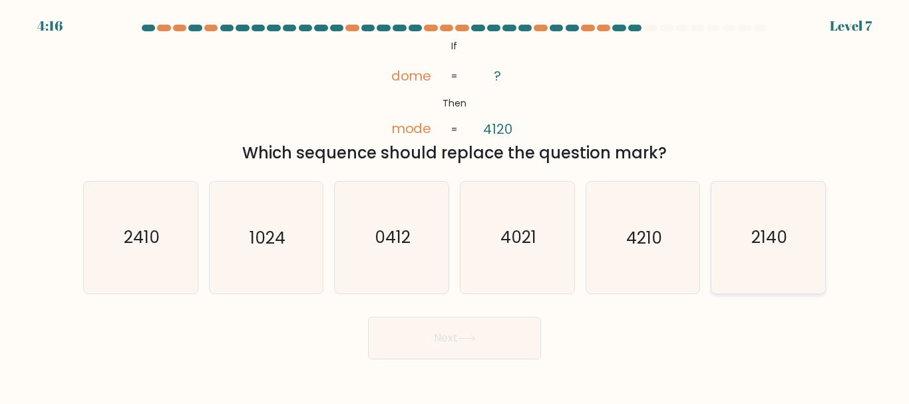
click at [784, 241] on text "2140" at bounding box center [769, 237] width 36 height 23
click at [455, 206] on input "f. 2140" at bounding box center [454, 203] width 1 height 3
radio input "true"
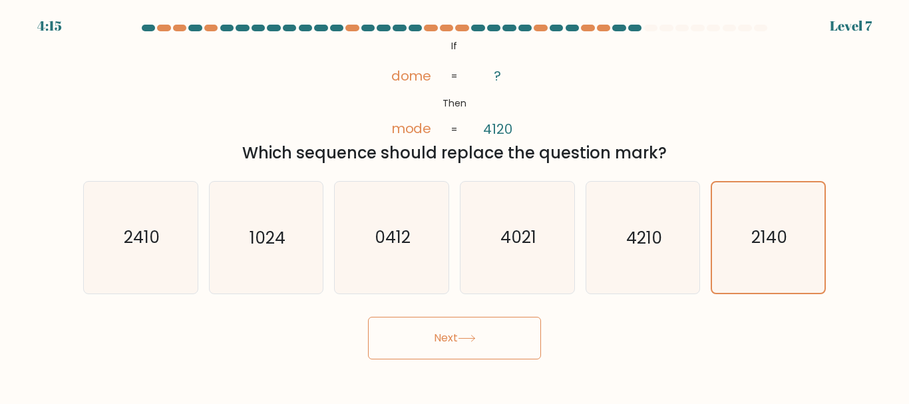
click at [463, 345] on button "Next" at bounding box center [454, 338] width 173 height 43
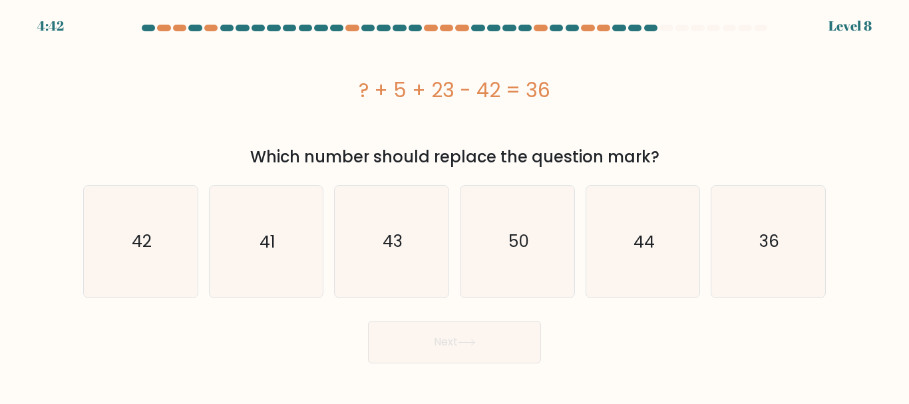
click at [402, 96] on div "? + 5 + 23 - 42 = 36" at bounding box center [454, 90] width 742 height 30
click at [394, 259] on icon "43" at bounding box center [391, 241] width 111 height 111
click at [454, 206] on input "c. 43" at bounding box center [454, 203] width 1 height 3
radio input "true"
click at [422, 349] on button "Next" at bounding box center [454, 342] width 173 height 43
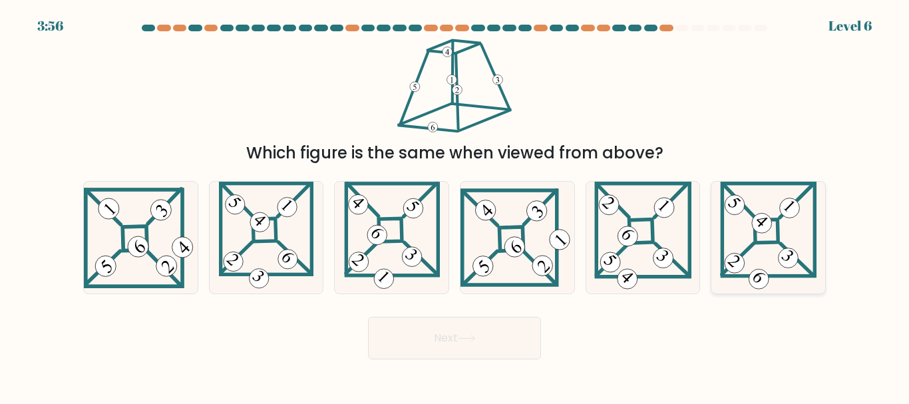
click at [765, 254] on icon at bounding box center [768, 237] width 96 height 111
click at [455, 206] on input "f." at bounding box center [454, 203] width 1 height 3
radio input "true"
click at [463, 339] on icon at bounding box center [467, 338] width 18 height 7
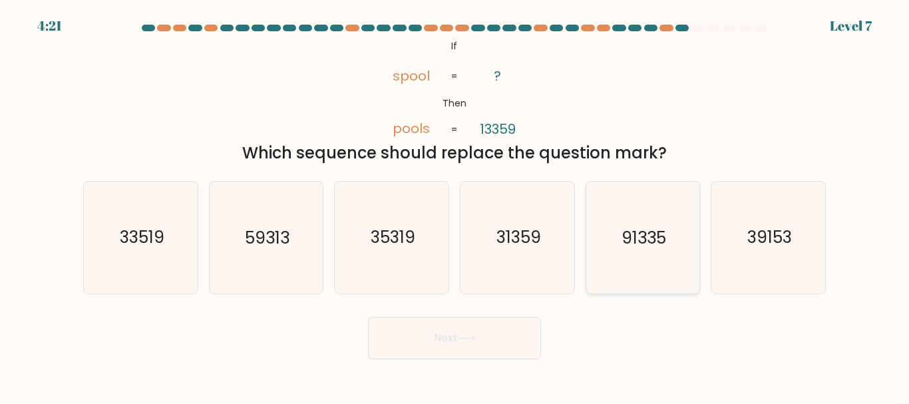
click at [644, 227] on text "91335" at bounding box center [643, 237] width 45 height 23
click at [455, 206] on input "e. 91335" at bounding box center [454, 203] width 1 height 3
radio input "true"
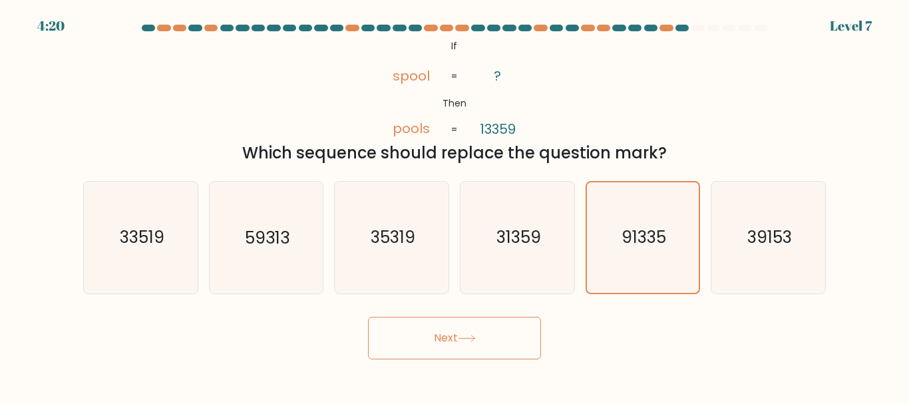
click at [427, 338] on button "Next" at bounding box center [454, 338] width 173 height 43
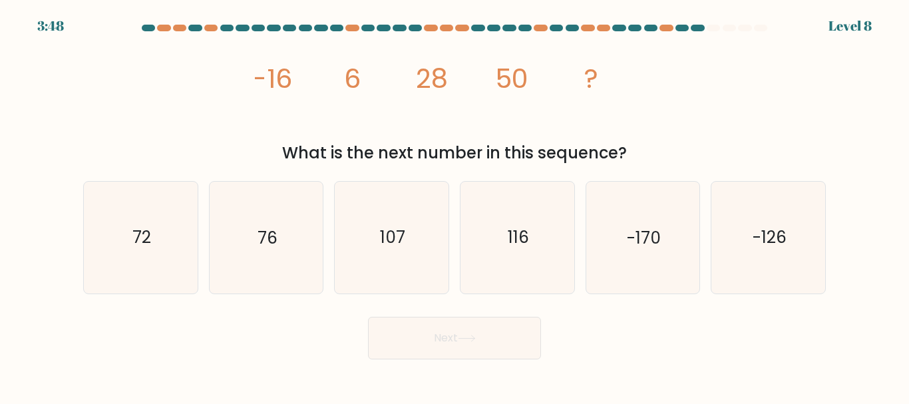
click at [431, 81] on tspan "28" at bounding box center [432, 78] width 32 height 37
click at [510, 215] on icon "116" at bounding box center [517, 237] width 111 height 111
click at [455, 206] on input "d. 116" at bounding box center [454, 203] width 1 height 3
radio input "true"
drag, startPoint x: 257, startPoint y: 234, endPoint x: 267, endPoint y: 243, distance: 13.2
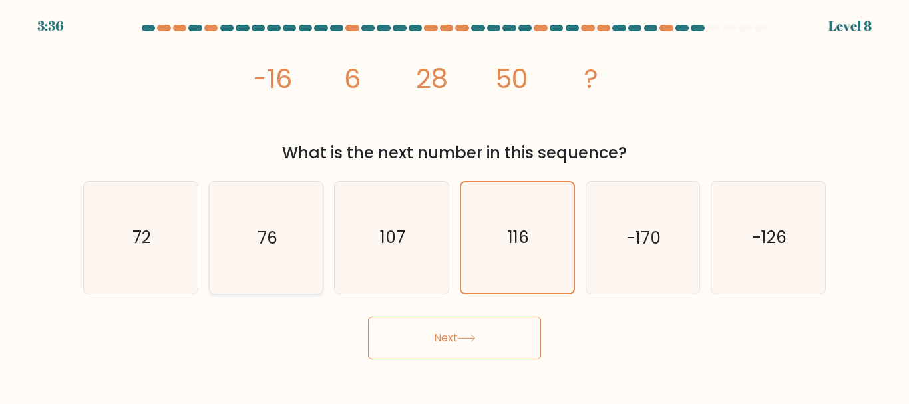
click at [257, 235] on icon "76" at bounding box center [265, 237] width 111 height 111
click at [454, 206] on input "b. 76" at bounding box center [454, 203] width 1 height 3
radio input "true"
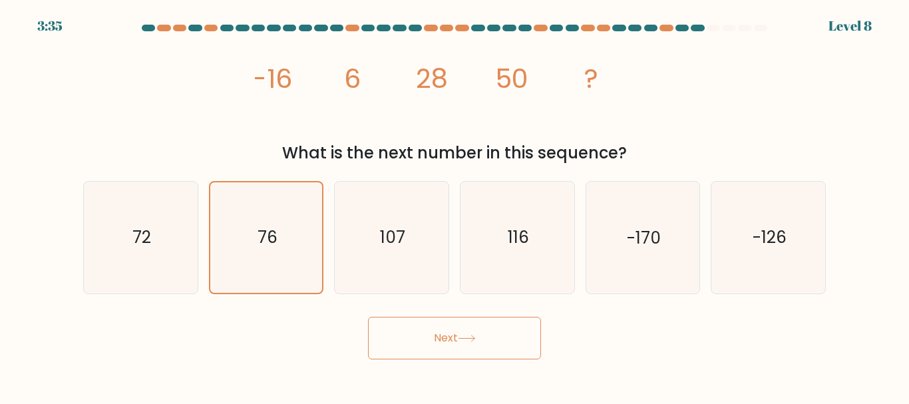
click at [466, 335] on icon at bounding box center [467, 338] width 18 height 7
click at [465, 329] on button "Next" at bounding box center [454, 338] width 173 height 43
click at [418, 261] on icon "107" at bounding box center [391, 237] width 111 height 111
click at [454, 206] on input "c. 107" at bounding box center [454, 203] width 1 height 3
radio input "true"
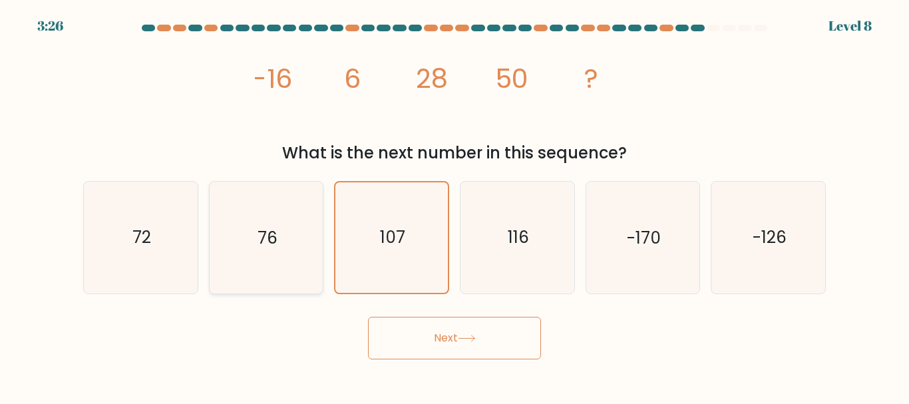
click at [285, 248] on icon "76" at bounding box center [265, 237] width 111 height 111
click at [454, 206] on input "b. 76" at bounding box center [454, 203] width 1 height 3
radio input "true"
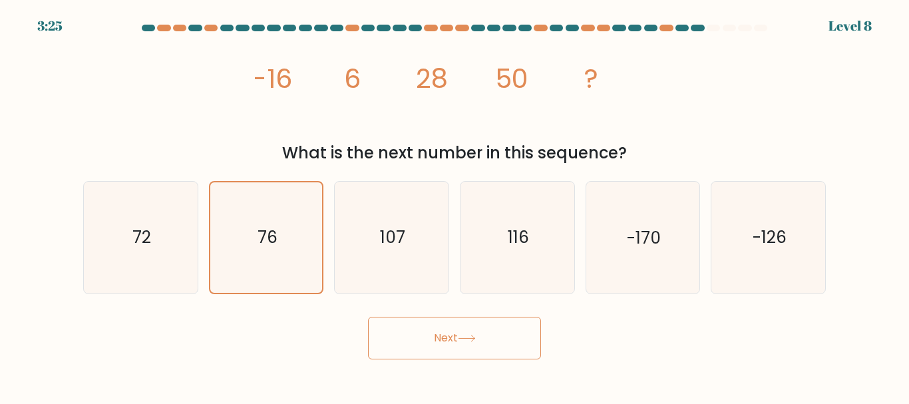
click at [448, 337] on button "Next" at bounding box center [454, 338] width 173 height 43
click at [278, 241] on icon "76" at bounding box center [266, 237] width 110 height 110
click at [454, 206] on input "b. 76" at bounding box center [454, 203] width 1 height 3
click at [436, 333] on button "Next" at bounding box center [454, 338] width 173 height 43
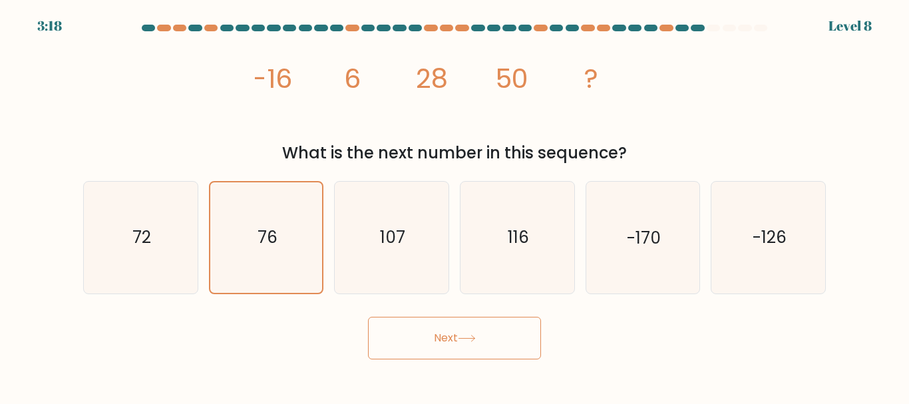
click at [436, 333] on button "Next" at bounding box center [454, 338] width 173 height 43
click at [436, 334] on button "Next" at bounding box center [454, 338] width 173 height 43
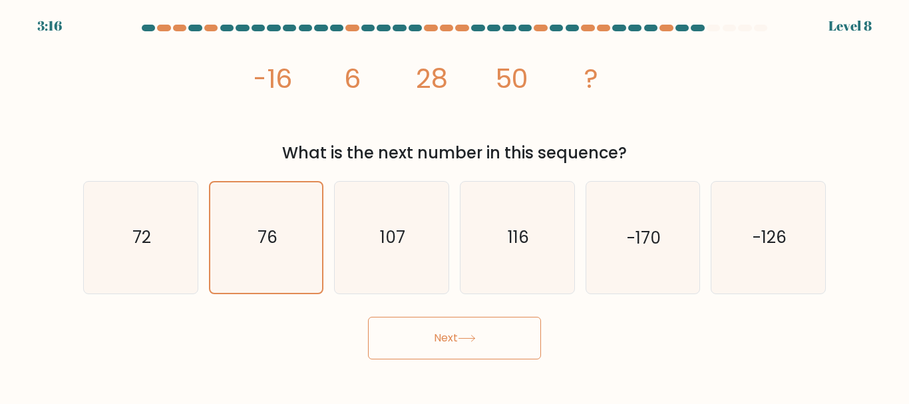
click at [436, 334] on button "Next" at bounding box center [454, 338] width 173 height 43
click at [417, 270] on icon "107" at bounding box center [391, 237] width 111 height 111
click at [454, 206] on input "c. 107" at bounding box center [454, 203] width 1 height 3
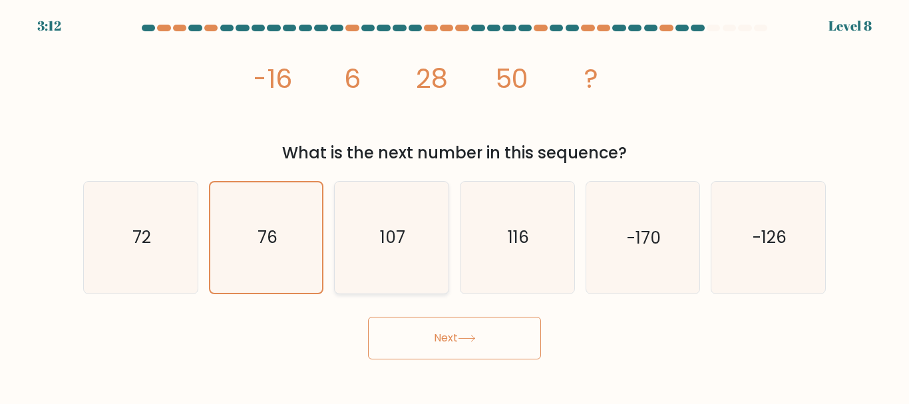
radio input "true"
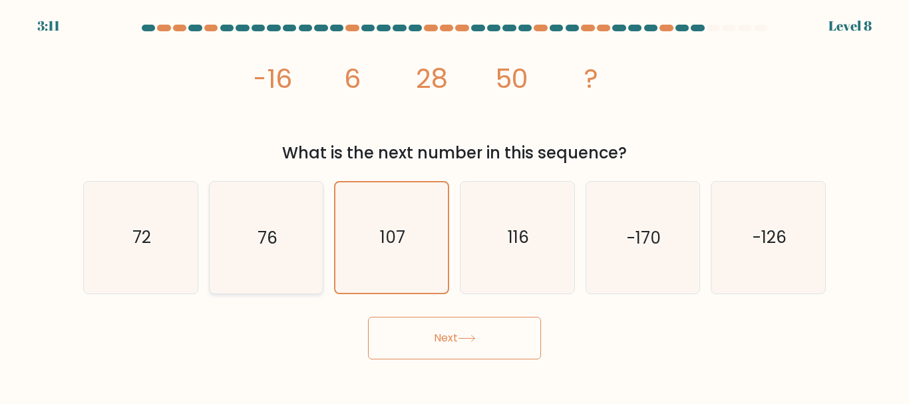
click at [267, 275] on icon "76" at bounding box center [265, 237] width 111 height 111
click at [454, 206] on input "b. 76" at bounding box center [454, 203] width 1 height 3
radio input "true"
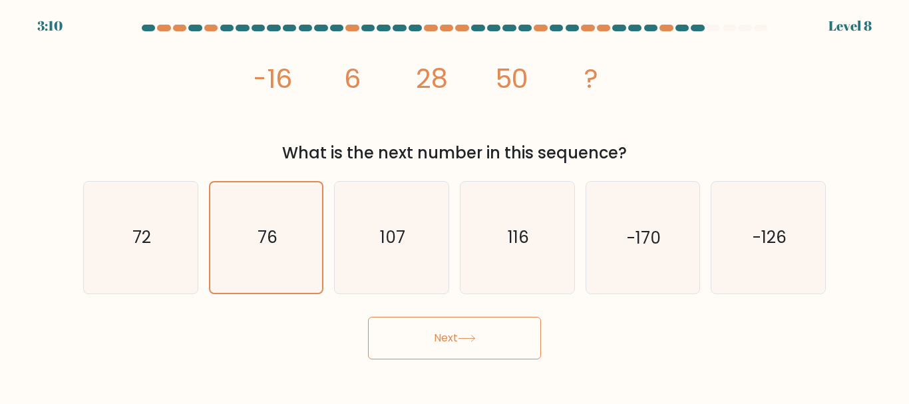
click at [456, 329] on button "Next" at bounding box center [454, 338] width 173 height 43
click at [454, 329] on button "Next" at bounding box center [454, 338] width 173 height 43
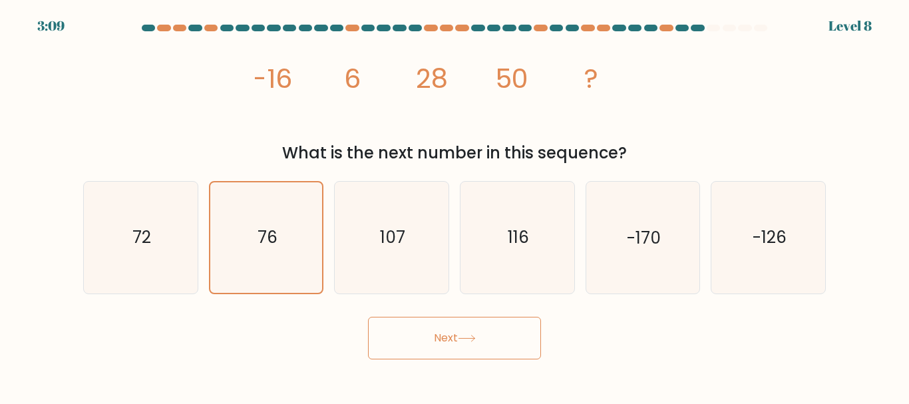
click at [454, 329] on button "Next" at bounding box center [454, 338] width 173 height 43
click at [271, 245] on text "76" at bounding box center [267, 236] width 20 height 23
click at [454, 206] on input "b. 76" at bounding box center [454, 203] width 1 height 3
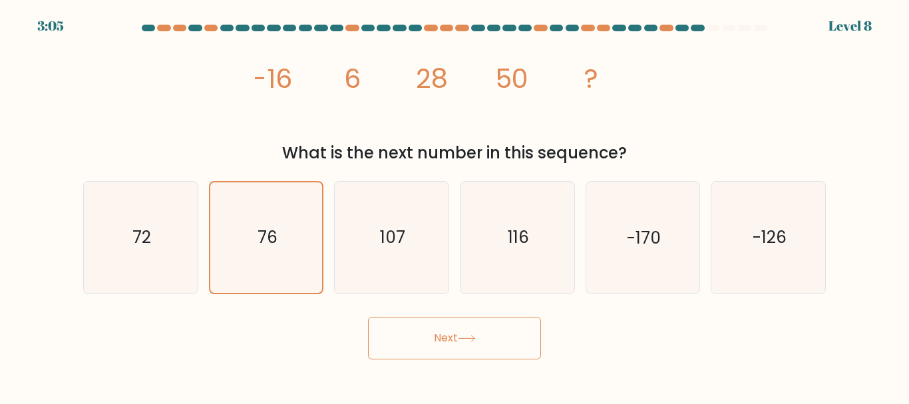
click at [478, 345] on button "Next" at bounding box center [454, 338] width 173 height 43
click at [478, 344] on button "Next" at bounding box center [454, 338] width 173 height 43
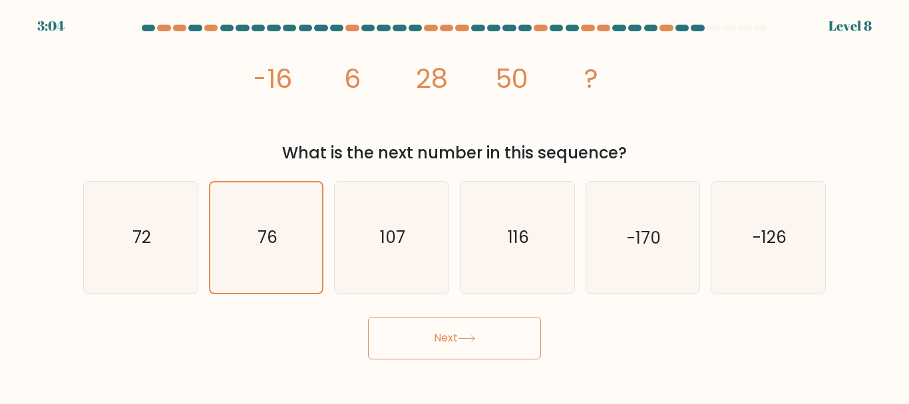
click at [478, 343] on button "Next" at bounding box center [454, 338] width 173 height 43
click at [436, 230] on icon "107" at bounding box center [391, 237] width 111 height 111
click at [454, 206] on input "c. 107" at bounding box center [454, 203] width 1 height 3
radio input "true"
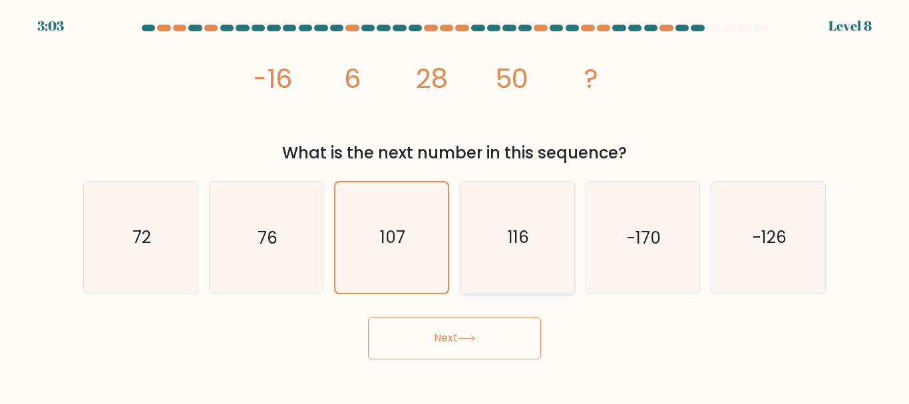
click at [466, 223] on icon "116" at bounding box center [517, 237] width 111 height 111
click at [455, 206] on input "d. 116" at bounding box center [454, 203] width 1 height 3
radio input "true"
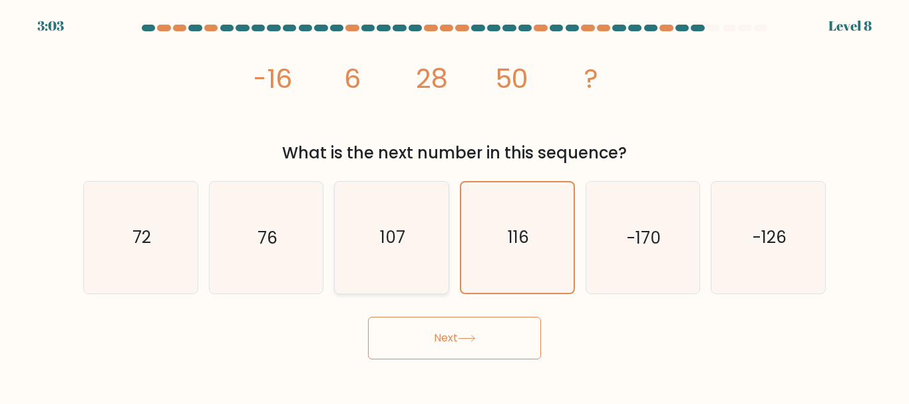
click at [353, 275] on icon "107" at bounding box center [391, 237] width 111 height 111
click at [454, 206] on input "c. 107" at bounding box center [454, 203] width 1 height 3
radio input "true"
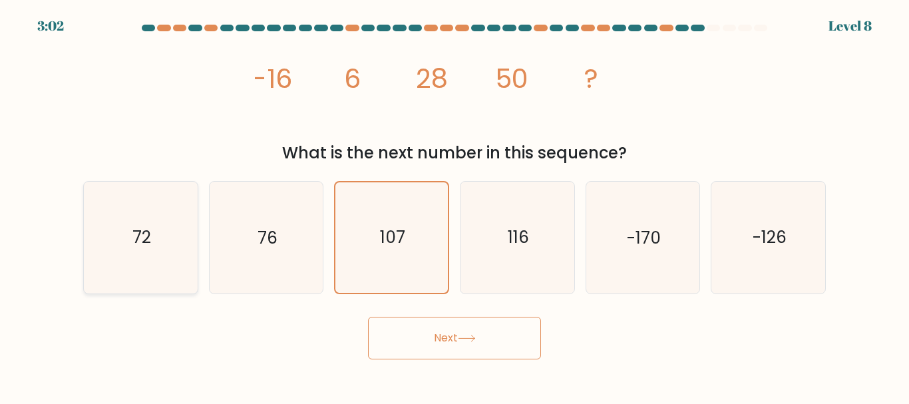
drag, startPoint x: 146, startPoint y: 254, endPoint x: 156, endPoint y: 253, distance: 10.0
click at [146, 253] on icon "72" at bounding box center [140, 237] width 111 height 111
click at [413, 324] on button "Next" at bounding box center [454, 338] width 173 height 43
click at [404, 261] on icon "107" at bounding box center [392, 237] width 110 height 110
click at [454, 206] on input "c. 107" at bounding box center [454, 203] width 1 height 3
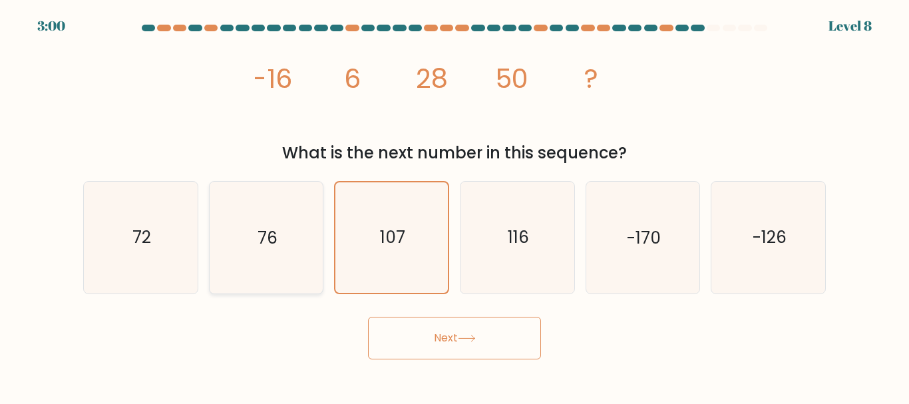
click at [253, 261] on icon "76" at bounding box center [265, 237] width 111 height 111
click at [454, 206] on input "b. 76" at bounding box center [454, 203] width 1 height 3
radio input "true"
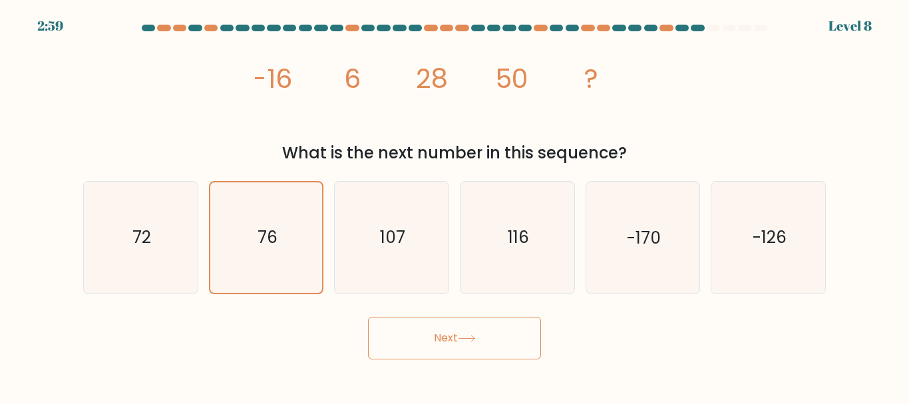
click at [499, 345] on button "Next" at bounding box center [454, 338] width 173 height 43
click at [159, 263] on icon "72" at bounding box center [140, 237] width 111 height 111
click at [454, 206] on input "a. 72" at bounding box center [454, 203] width 1 height 3
radio input "true"
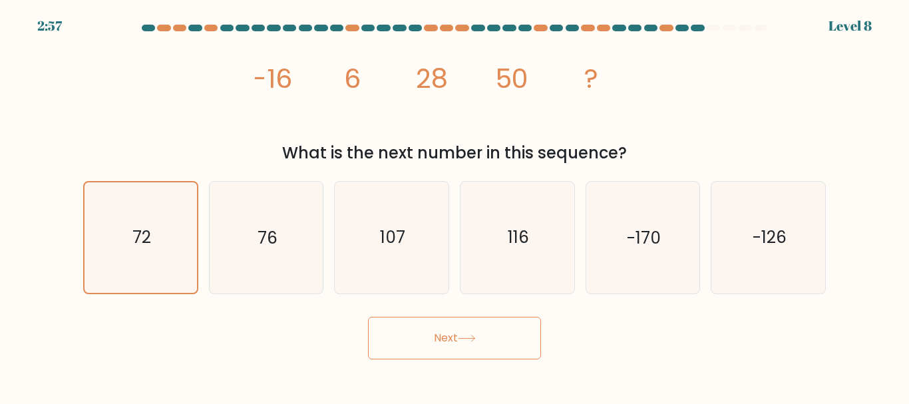
click at [461, 328] on button "Next" at bounding box center [454, 338] width 173 height 43
click at [315, 250] on icon "76" at bounding box center [265, 237] width 111 height 111
click at [454, 206] on input "b. 76" at bounding box center [454, 203] width 1 height 3
radio input "true"
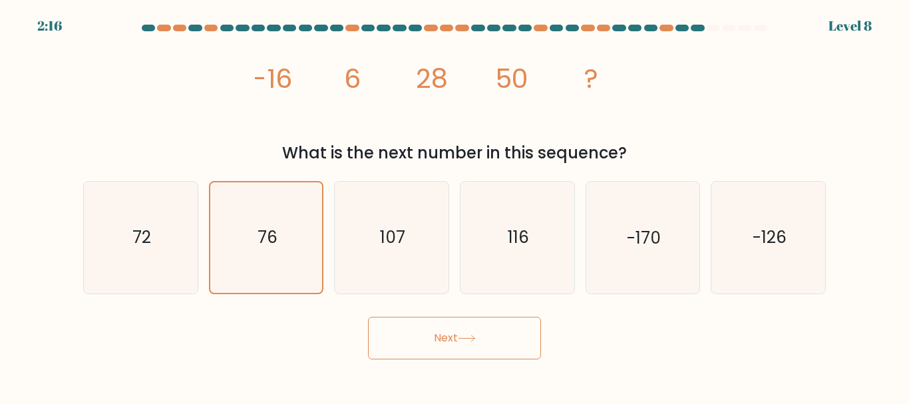
click at [460, 325] on button "Next" at bounding box center [454, 338] width 173 height 43
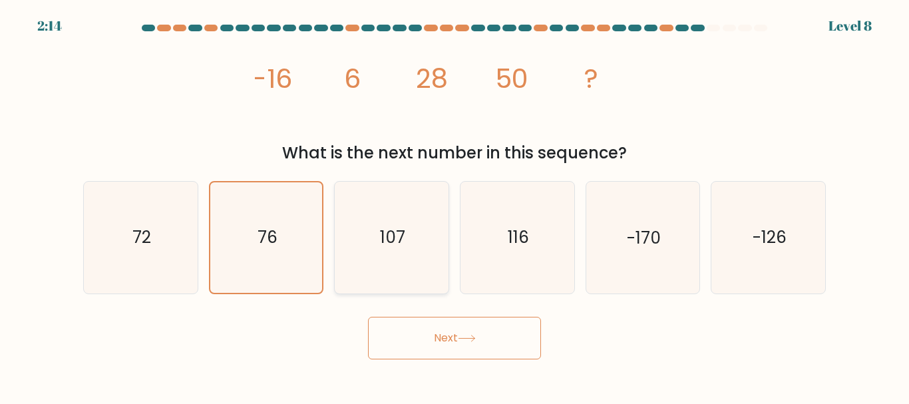
click at [432, 259] on icon "107" at bounding box center [391, 237] width 111 height 111
click at [454, 206] on input "c. 107" at bounding box center [454, 203] width 1 height 3
radio input "true"
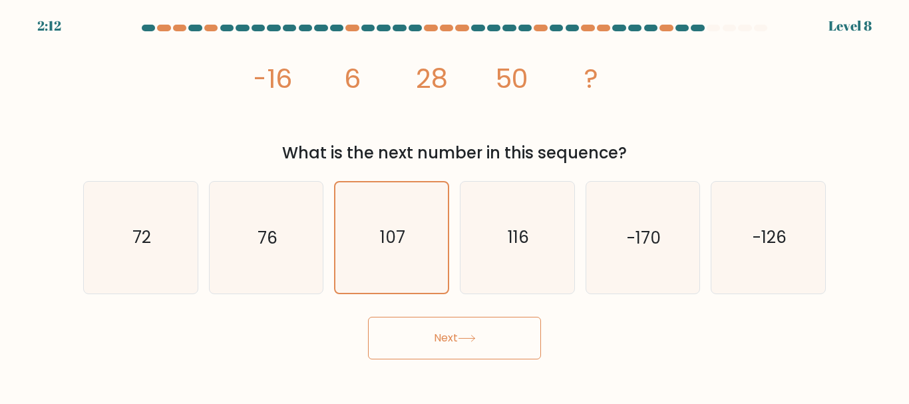
click at [431, 328] on button "Next" at bounding box center [454, 338] width 173 height 43
click at [508, 261] on icon "116" at bounding box center [517, 237] width 111 height 111
click at [455, 206] on input "d. 116" at bounding box center [454, 203] width 1 height 3
radio input "true"
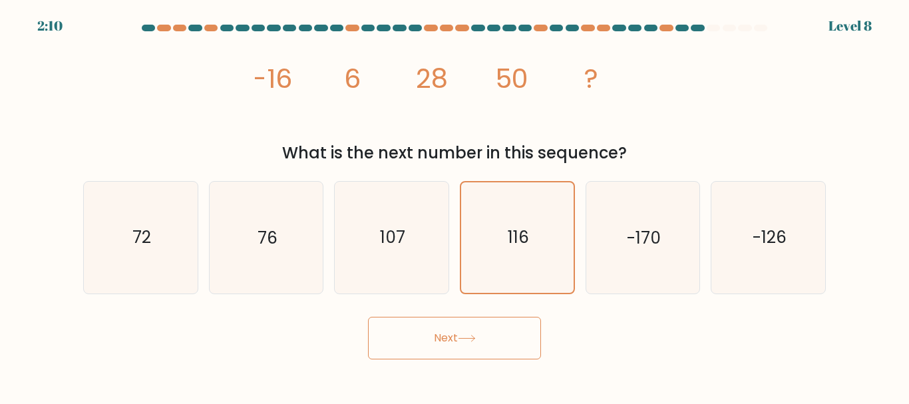
click at [494, 337] on button "Next" at bounding box center [454, 338] width 173 height 43
click at [594, 259] on icon "-170" at bounding box center [642, 237] width 111 height 111
click at [455, 206] on input "e. -170" at bounding box center [454, 203] width 1 height 3
radio input "true"
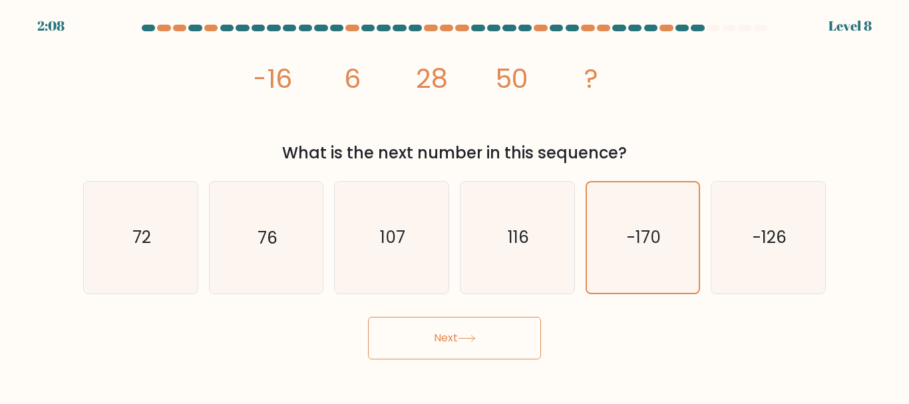
click at [464, 329] on button "Next" at bounding box center [454, 338] width 173 height 43
click at [271, 223] on icon "76" at bounding box center [265, 237] width 111 height 111
click at [454, 206] on input "b. 76" at bounding box center [454, 203] width 1 height 3
radio input "true"
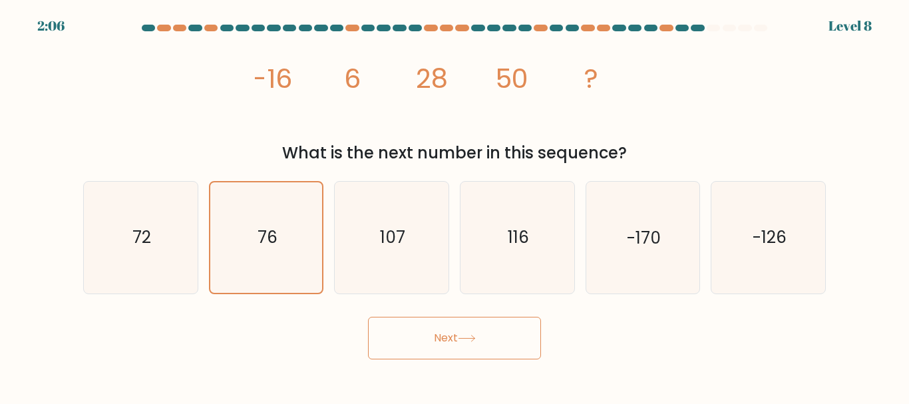
click at [422, 335] on button "Next" at bounding box center [454, 338] width 173 height 43
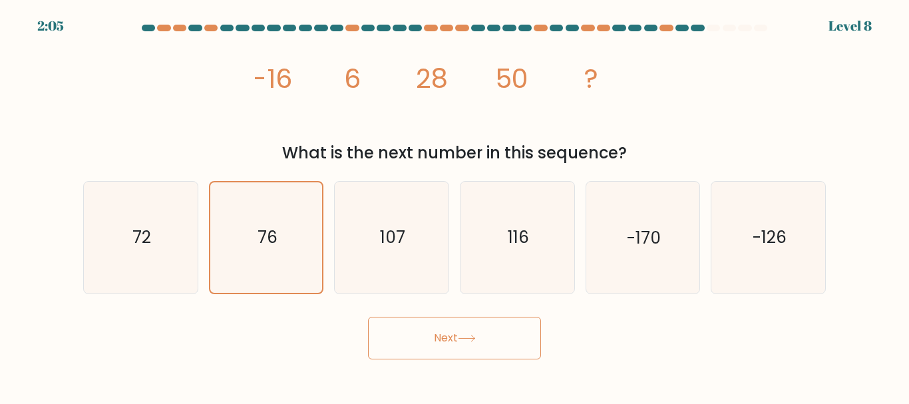
click at [422, 335] on button "Next" at bounding box center [454, 338] width 173 height 43
click at [462, 329] on button "Next" at bounding box center [454, 338] width 173 height 43
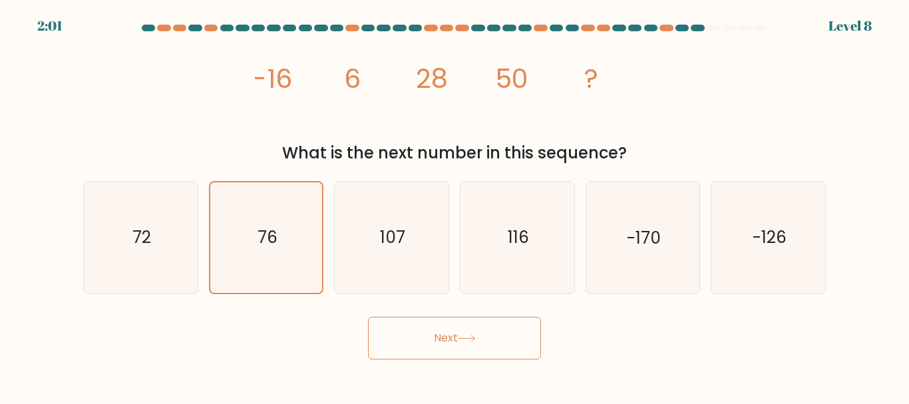
click at [462, 329] on button "Next" at bounding box center [454, 338] width 173 height 43
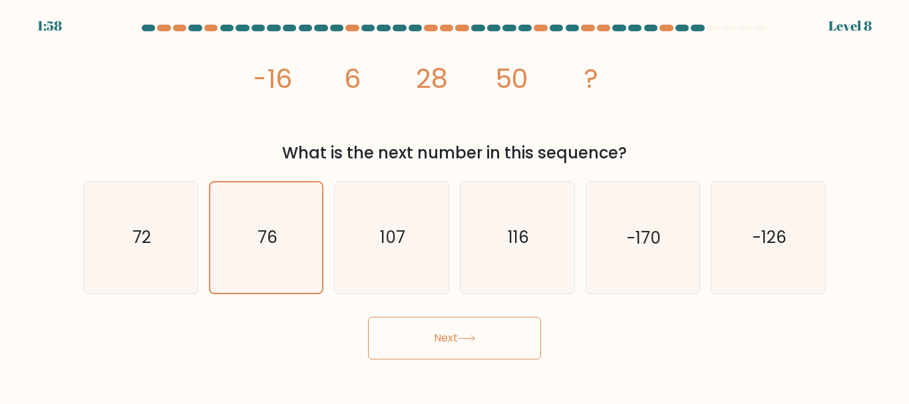
click at [444, 347] on button "Next" at bounding box center [454, 338] width 173 height 43
click at [138, 206] on icon "72" at bounding box center [140, 237] width 111 height 111
click at [454, 206] on input "a. 72" at bounding box center [454, 203] width 1 height 3
radio input "true"
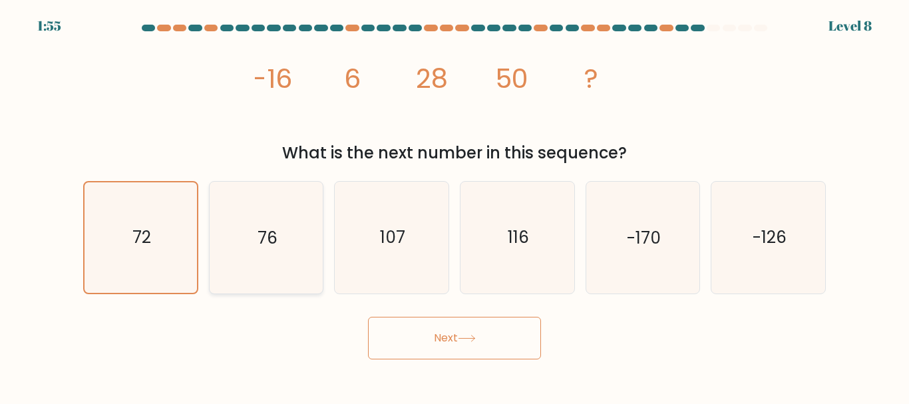
click at [254, 220] on icon "76" at bounding box center [265, 237] width 111 height 111
click at [454, 206] on input "b. 76" at bounding box center [454, 203] width 1 height 3
radio input "true"
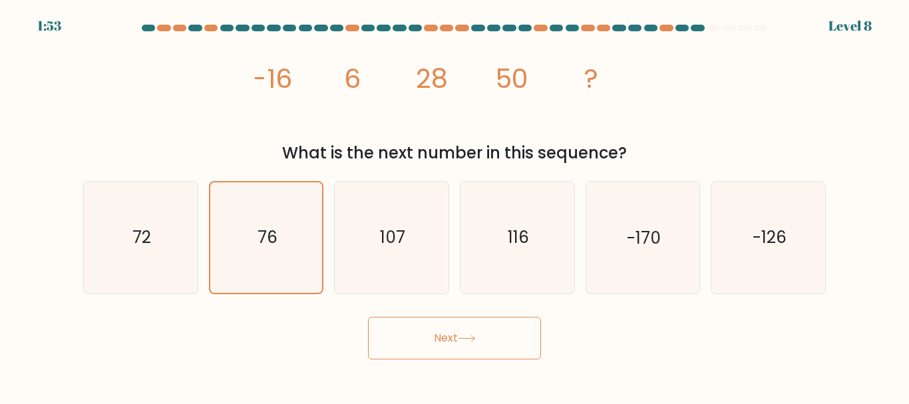
click at [453, 334] on button "Next" at bounding box center [454, 338] width 173 height 43
drag, startPoint x: 453, startPoint y: 334, endPoint x: 457, endPoint y: 351, distance: 17.1
click at [457, 351] on button "Next" at bounding box center [454, 338] width 173 height 43
click at [395, 327] on button "Next" at bounding box center [454, 338] width 173 height 43
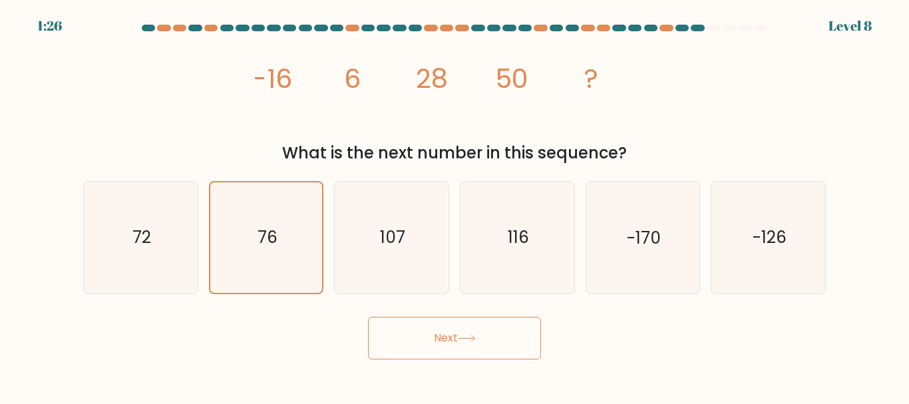
click at [395, 327] on button "Next" at bounding box center [454, 338] width 173 height 43
click at [472, 325] on button "Next" at bounding box center [454, 338] width 173 height 43
click at [472, 331] on button "Next" at bounding box center [454, 338] width 173 height 43
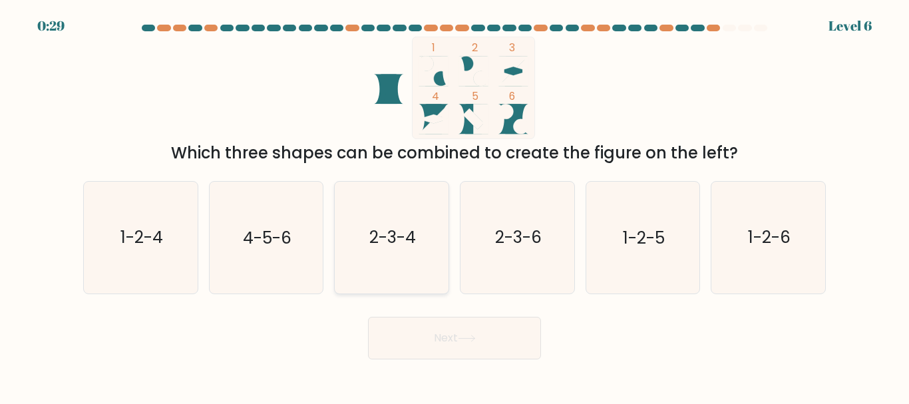
click at [402, 265] on icon "2-3-4" at bounding box center [391, 237] width 111 height 111
click at [454, 206] on input "c. 2-3-4" at bounding box center [454, 203] width 1 height 3
radio input "true"
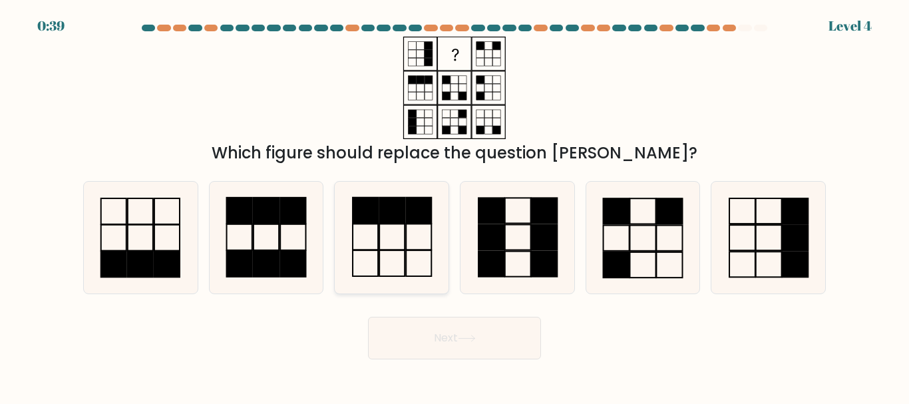
click at [387, 225] on icon at bounding box center [391, 237] width 111 height 111
click at [454, 206] on input "c." at bounding box center [454, 203] width 1 height 3
radio input "true"
click at [630, 256] on rect at bounding box center [642, 264] width 26 height 25
click at [455, 206] on input "e." at bounding box center [454, 203] width 1 height 3
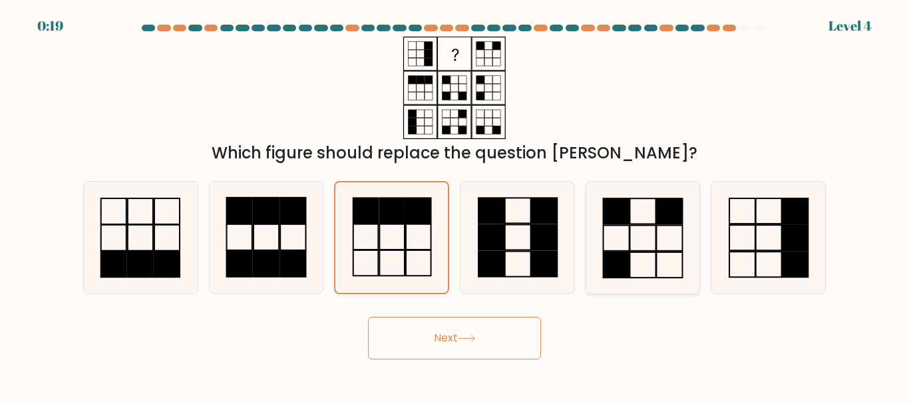
radio input "true"
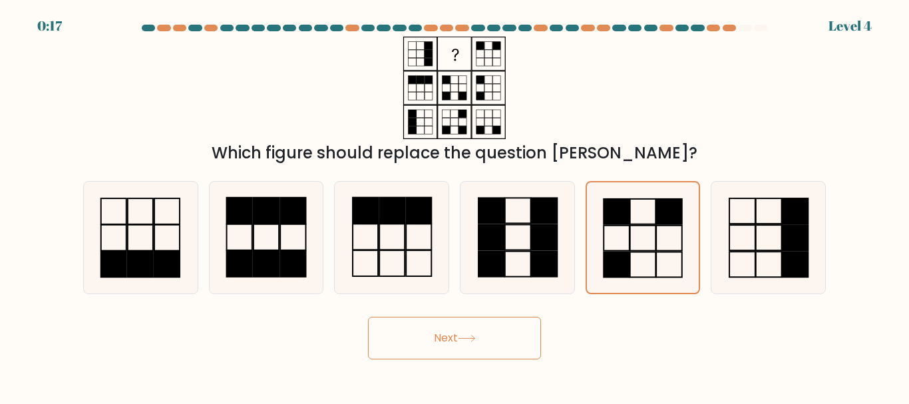
click at [462, 333] on button "Next" at bounding box center [454, 338] width 173 height 43
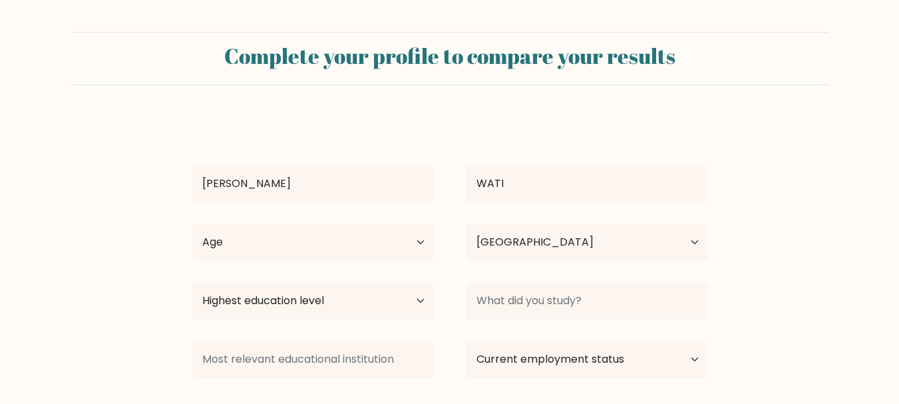
select select "ID"
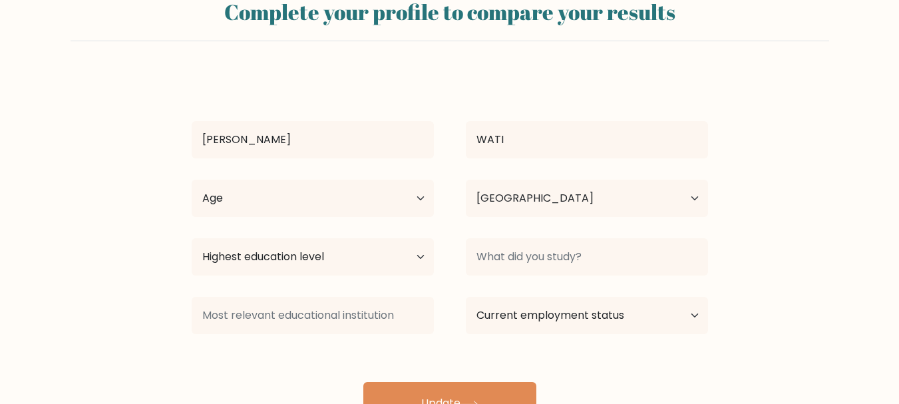
scroll to position [67, 0]
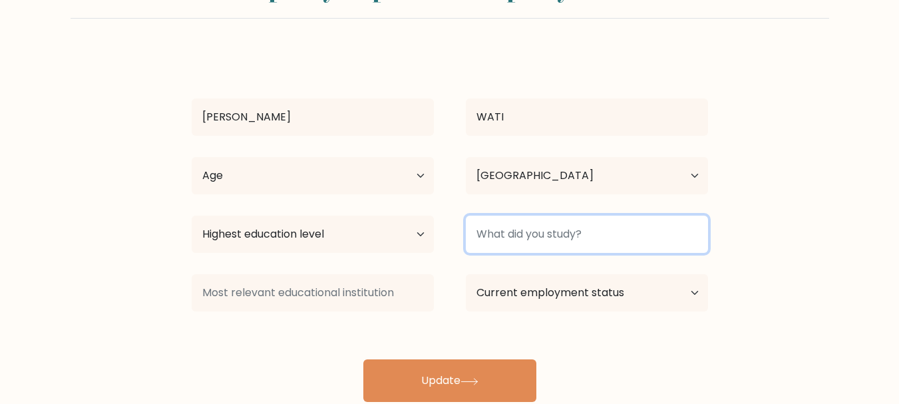
click at [514, 238] on input at bounding box center [587, 234] width 242 height 37
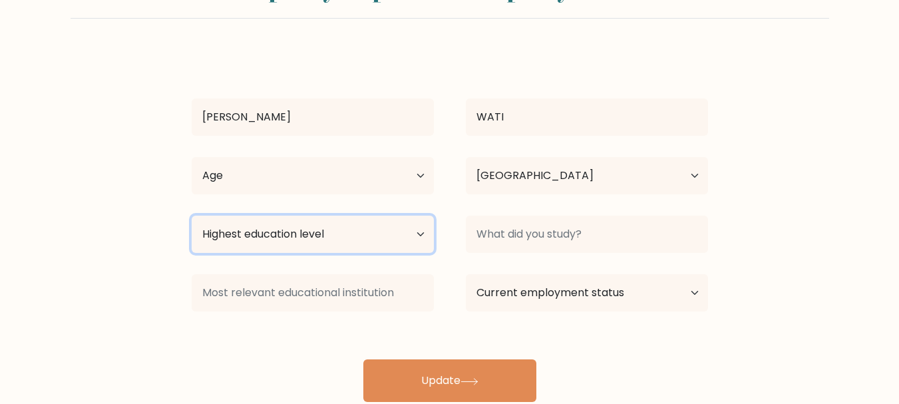
click at [417, 237] on select "Highest education level No schooling Primary Lower Secondary Upper Secondary Oc…" at bounding box center [313, 234] width 242 height 37
select select "bachelors_degree"
click at [192, 216] on select "Highest education level No schooling Primary Lower Secondary Upper Secondary Oc…" at bounding box center [313, 234] width 242 height 37
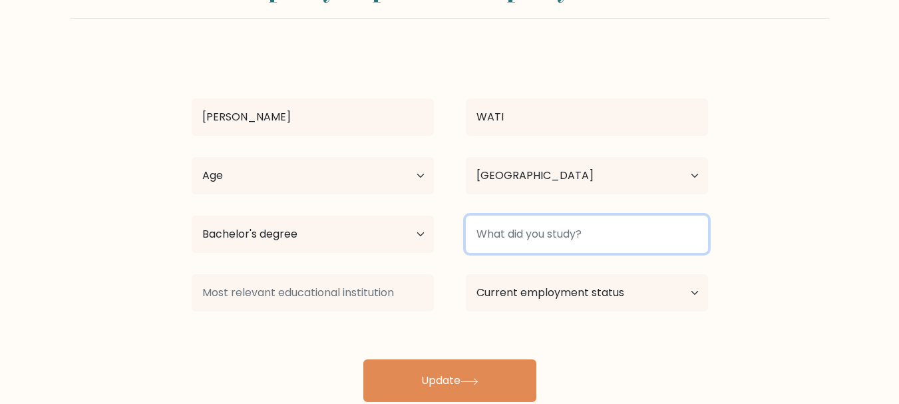
click at [539, 244] on input at bounding box center [587, 234] width 242 height 37
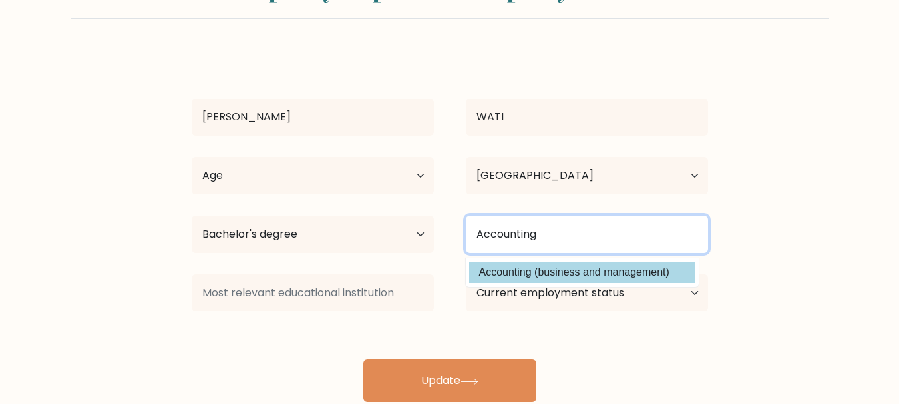
type input "Accounting"
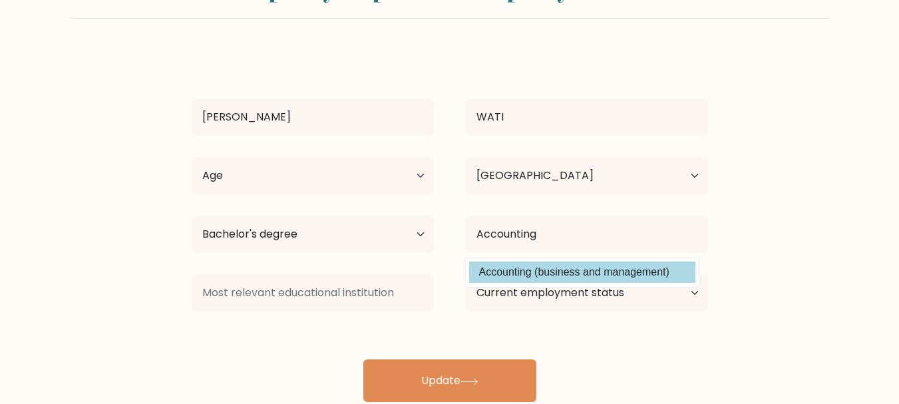
click at [562, 266] on div "[PERSON_NAME] Age Under [DEMOGRAPHIC_DATA] [DEMOGRAPHIC_DATA] [DEMOGRAPHIC_DATA…" at bounding box center [450, 226] width 532 height 351
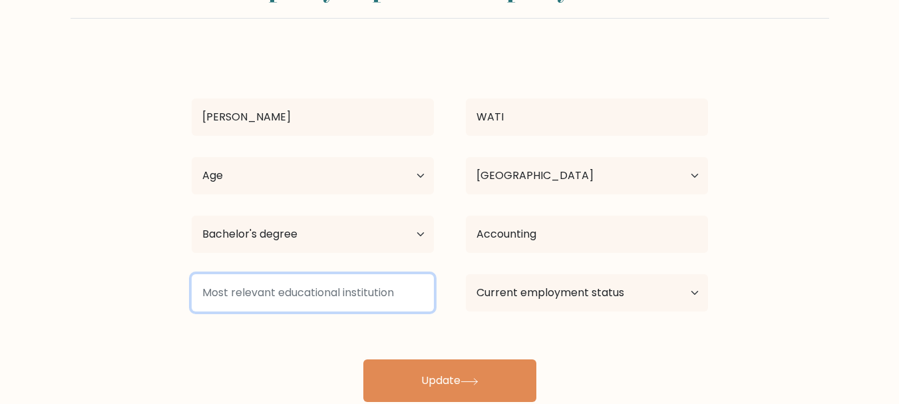
click at [333, 295] on input at bounding box center [313, 292] width 242 height 37
click at [243, 303] on input at bounding box center [313, 292] width 242 height 37
click at [246, 299] on input at bounding box center [313, 292] width 242 height 37
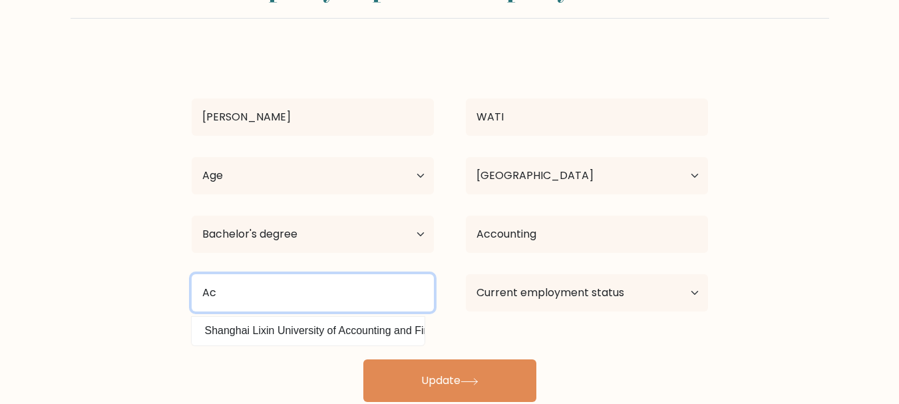
type input "A"
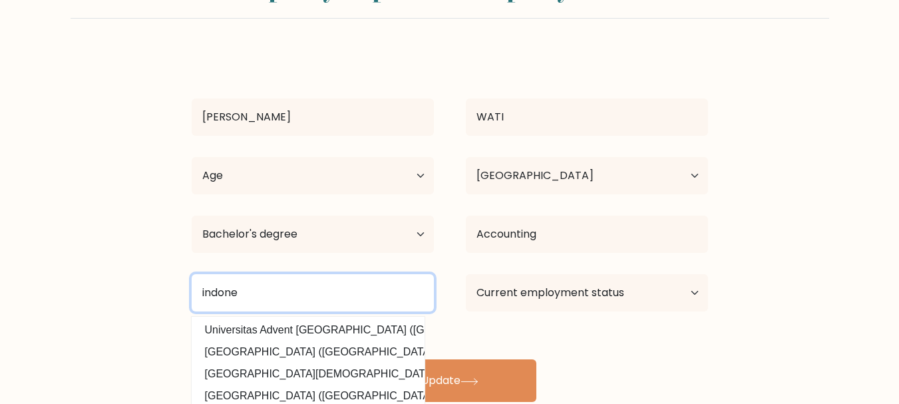
click at [233, 298] on input "indone" at bounding box center [313, 292] width 242 height 37
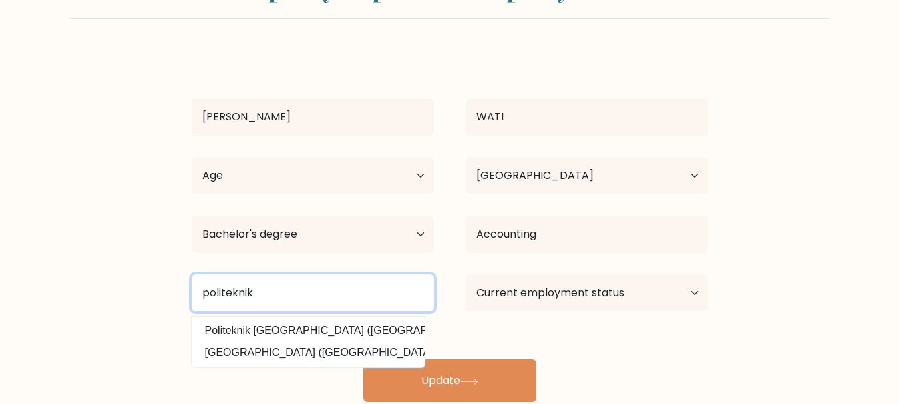
click at [228, 291] on input "politeknik" at bounding box center [313, 292] width 242 height 37
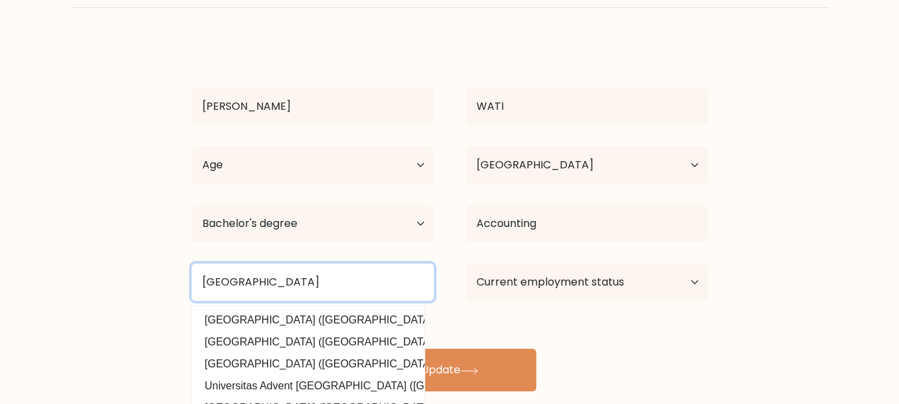
scroll to position [100, 0]
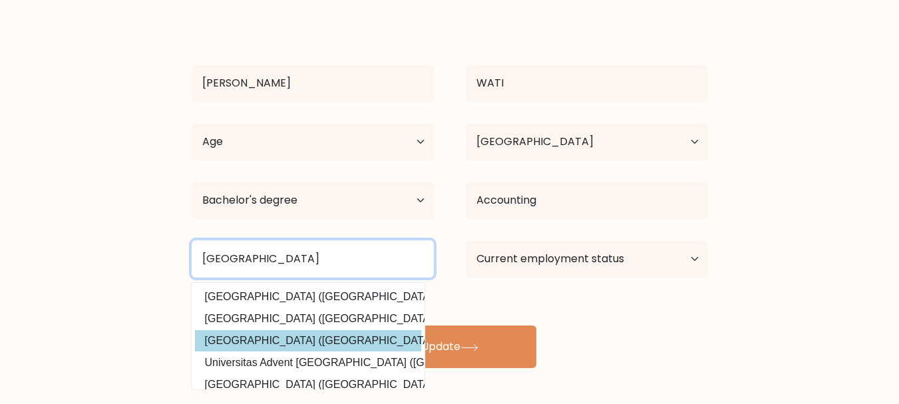
type input "[GEOGRAPHIC_DATA]"
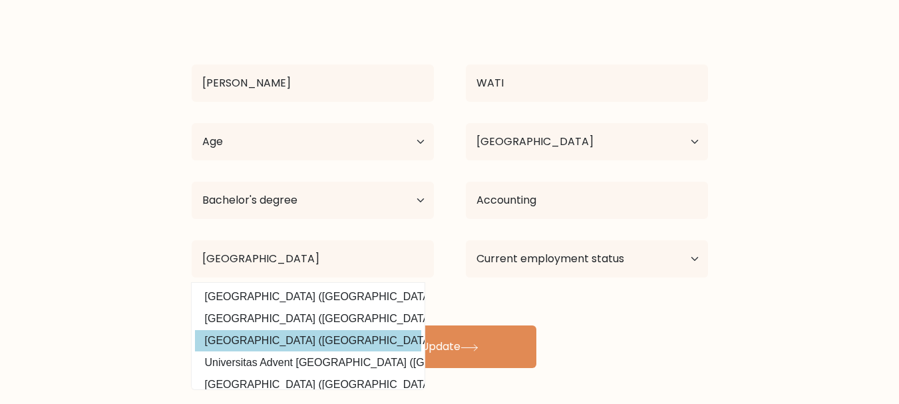
click at [283, 342] on div "[PERSON_NAME] Age Under [DEMOGRAPHIC_DATA] [DEMOGRAPHIC_DATA] [DEMOGRAPHIC_DATA…" at bounding box center [450, 192] width 532 height 351
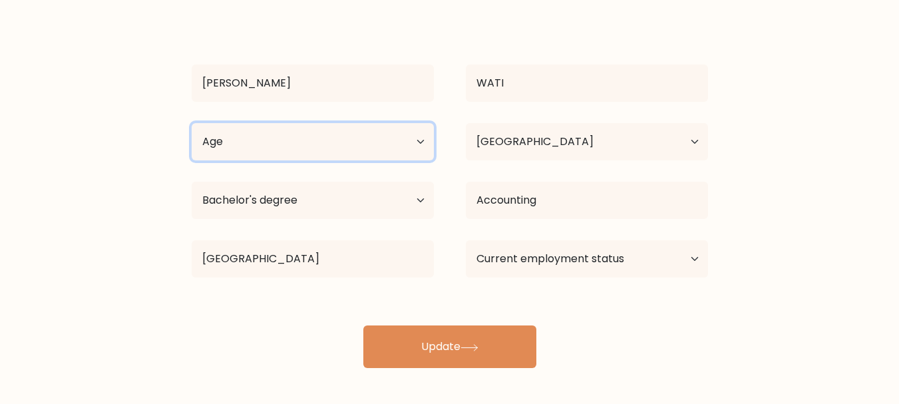
click at [305, 138] on select "Age Under [DEMOGRAPHIC_DATA] [DEMOGRAPHIC_DATA] [DEMOGRAPHIC_DATA] [DEMOGRAPHIC…" at bounding box center [313, 141] width 242 height 37
select select "35_44"
click at [192, 123] on select "Age Under [DEMOGRAPHIC_DATA] [DEMOGRAPHIC_DATA] [DEMOGRAPHIC_DATA] [DEMOGRAPHIC…" at bounding box center [313, 141] width 242 height 37
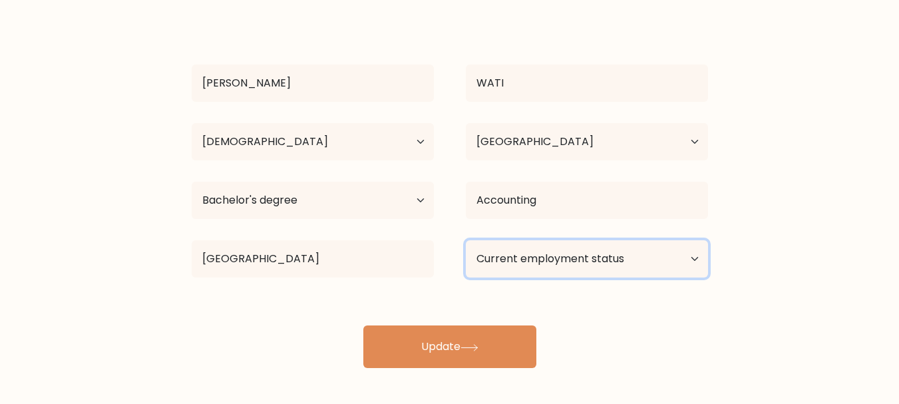
click at [609, 262] on select "Current employment status Employed Student Retired Other / prefer not to answer" at bounding box center [587, 258] width 242 height 37
select select "employed"
click at [466, 240] on select "Current employment status Employed Student Retired Other / prefer not to answer" at bounding box center [587, 258] width 242 height 37
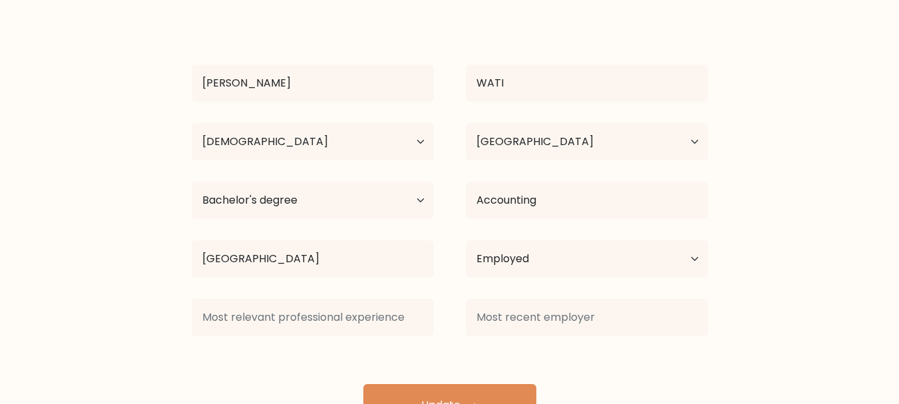
click at [435, 355] on div "[PERSON_NAME] Age Under [DEMOGRAPHIC_DATA] [DEMOGRAPHIC_DATA] [DEMOGRAPHIC_DATA…" at bounding box center [450, 222] width 532 height 410
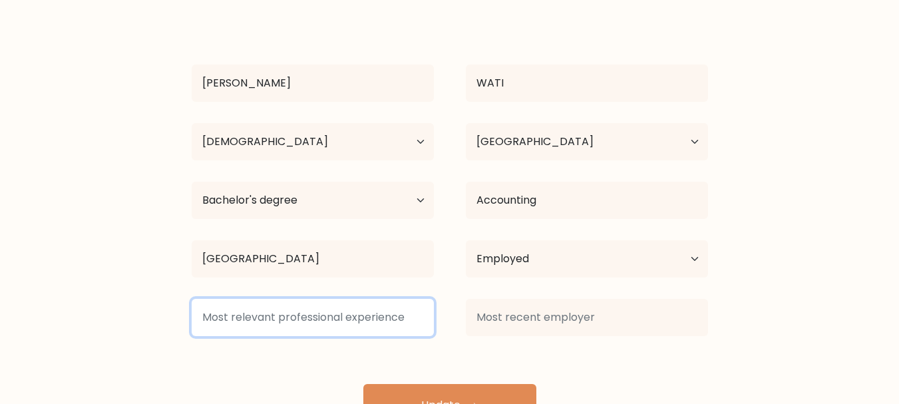
click at [372, 327] on input at bounding box center [313, 317] width 242 height 37
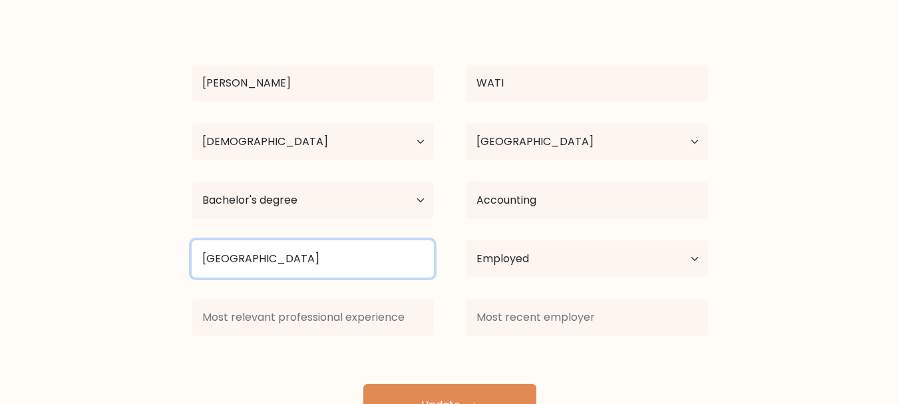
click at [378, 260] on input "[GEOGRAPHIC_DATA]" at bounding box center [313, 258] width 242 height 37
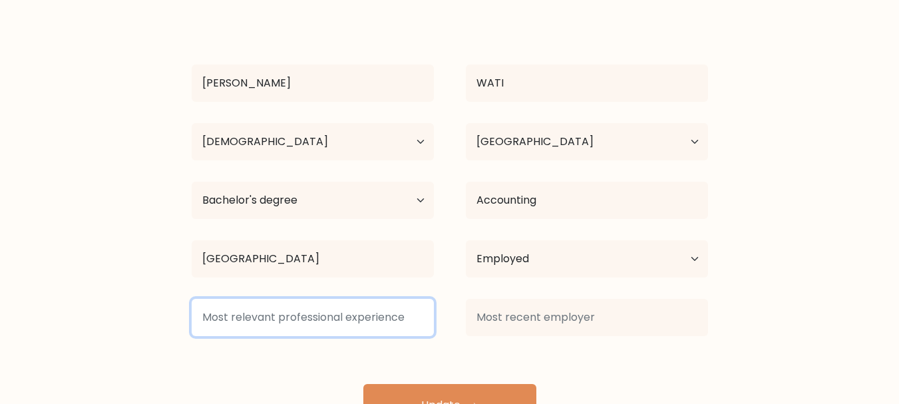
click at [340, 331] on input at bounding box center [313, 317] width 242 height 37
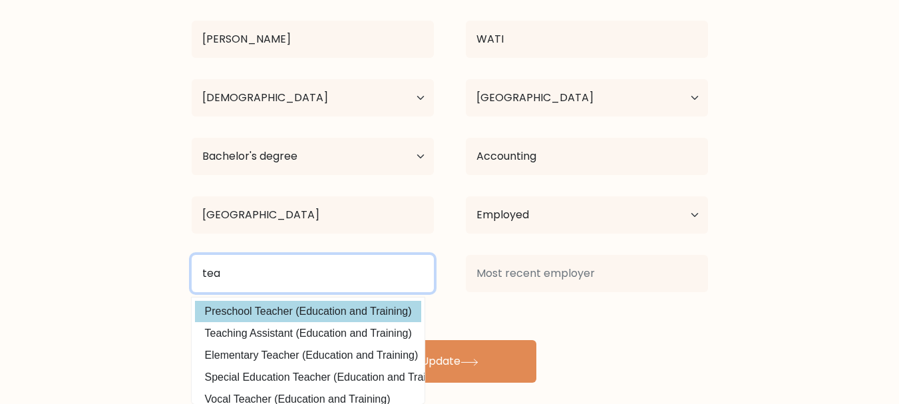
scroll to position [67, 0]
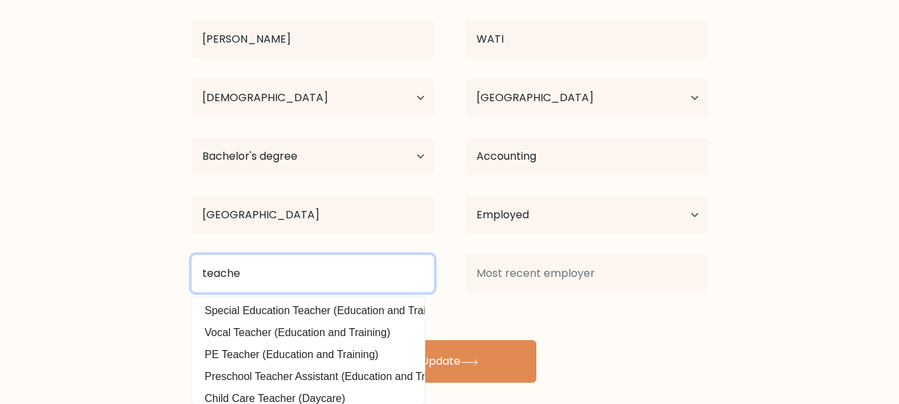
type input "teacher"
click at [222, 279] on input "teacher" at bounding box center [313, 273] width 242 height 37
click at [250, 280] on input "teacher" at bounding box center [313, 273] width 242 height 37
click at [227, 265] on input "teacher" at bounding box center [313, 273] width 242 height 37
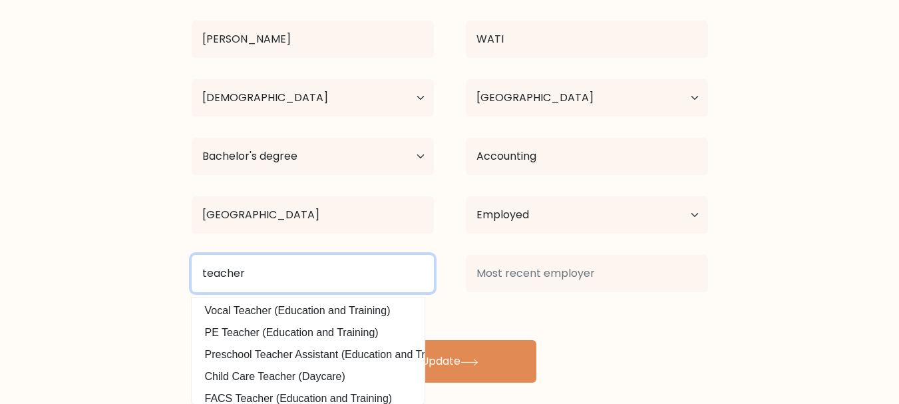
click at [227, 265] on input "teacher" at bounding box center [313, 273] width 242 height 37
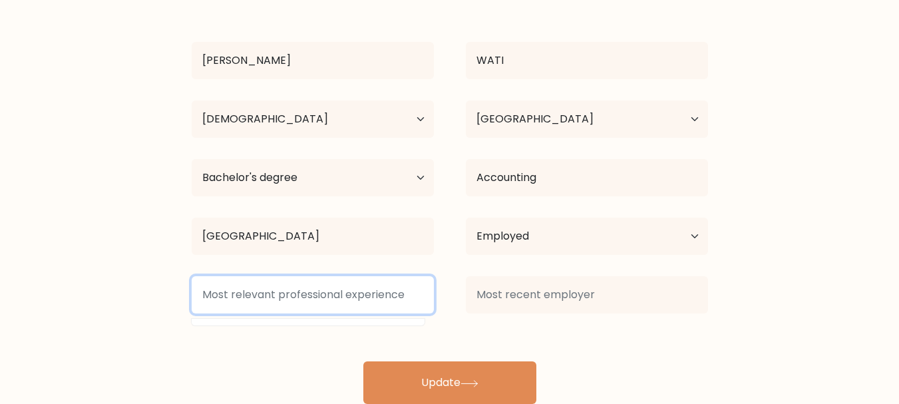
scroll to position [123, 0]
click at [248, 297] on input at bounding box center [313, 294] width 242 height 37
paste input "teacher"
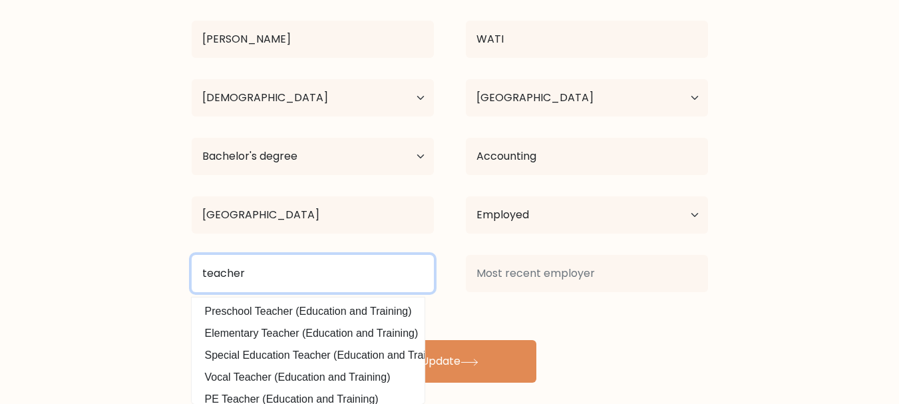
type input "teacher"
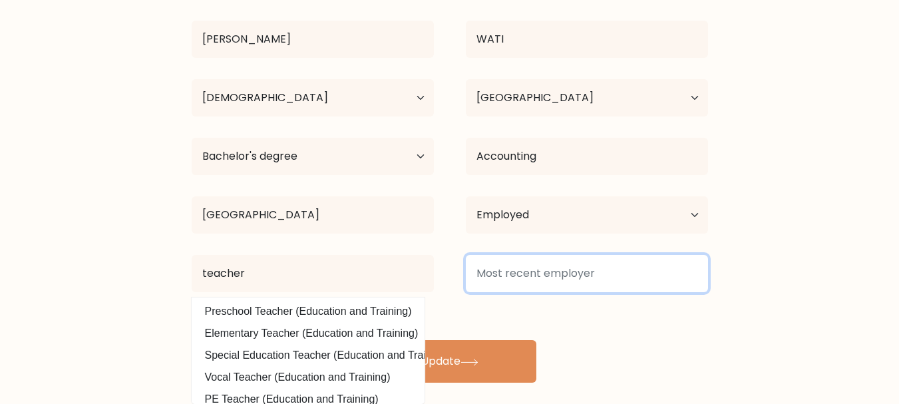
click at [535, 278] on input at bounding box center [587, 273] width 242 height 37
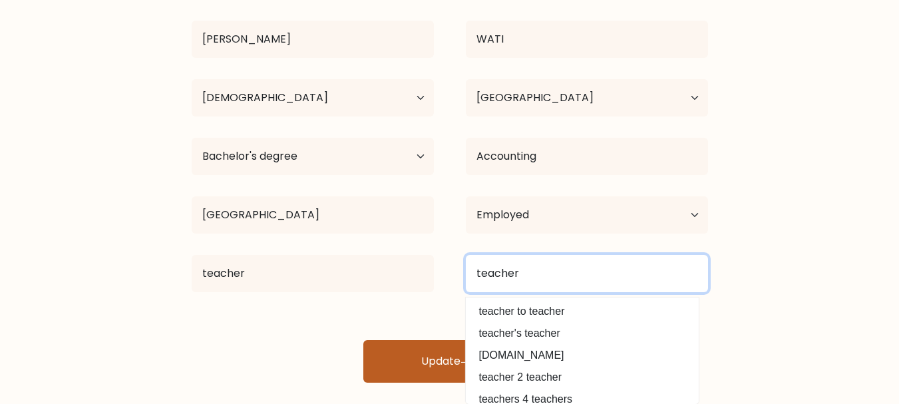
type input "teacher"
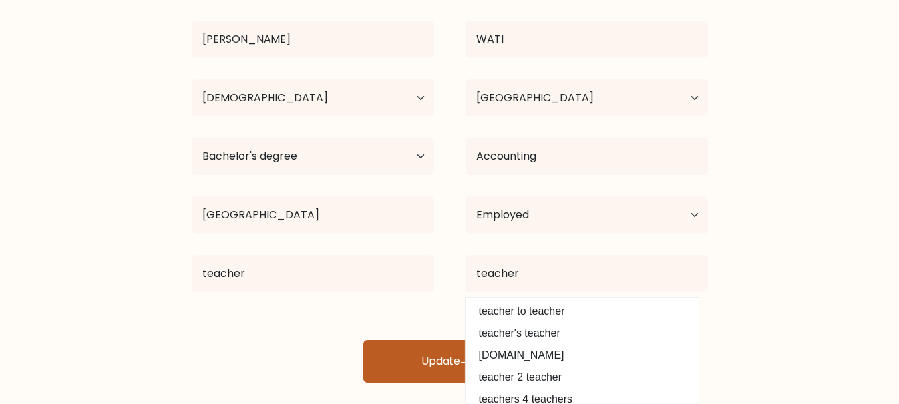
click at [411, 361] on button "Update" at bounding box center [449, 361] width 173 height 43
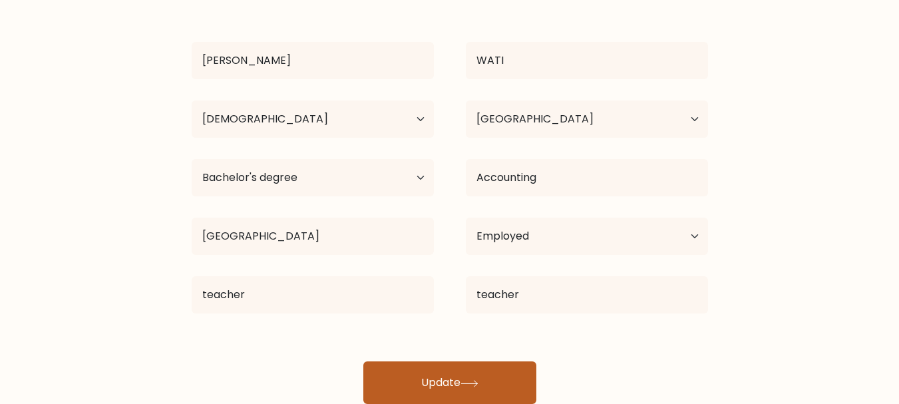
scroll to position [123, 0]
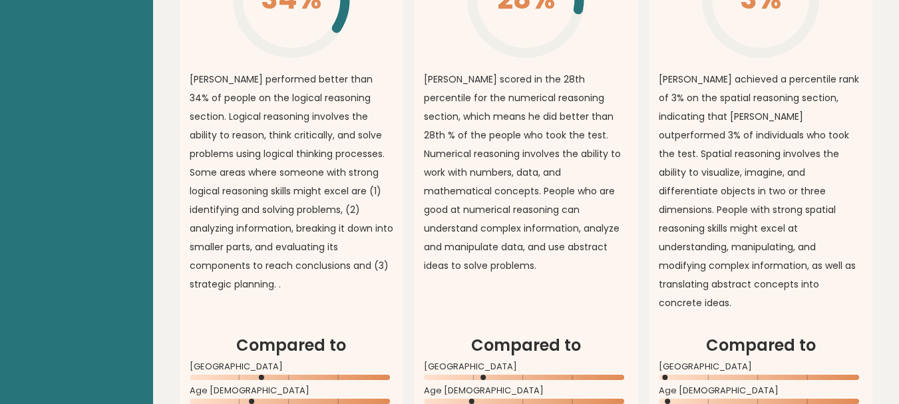
scroll to position [1131, 0]
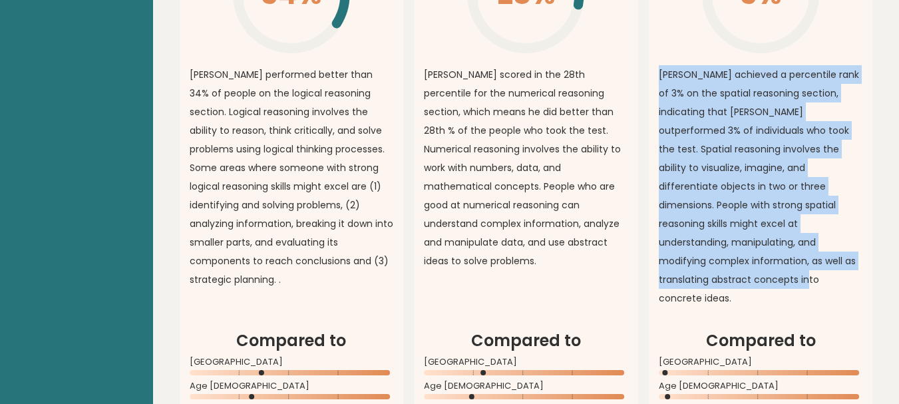
drag, startPoint x: 659, startPoint y: 44, endPoint x: 722, endPoint y: 251, distance: 216.5
click at [722, 251] on p "[PERSON_NAME] achieved a percentile rank of 3% on the spatial reasoning section…" at bounding box center [761, 186] width 204 height 242
copy p "[PERSON_NAME] achieved a percentile rank of 3% on the spatial reasoning section…"
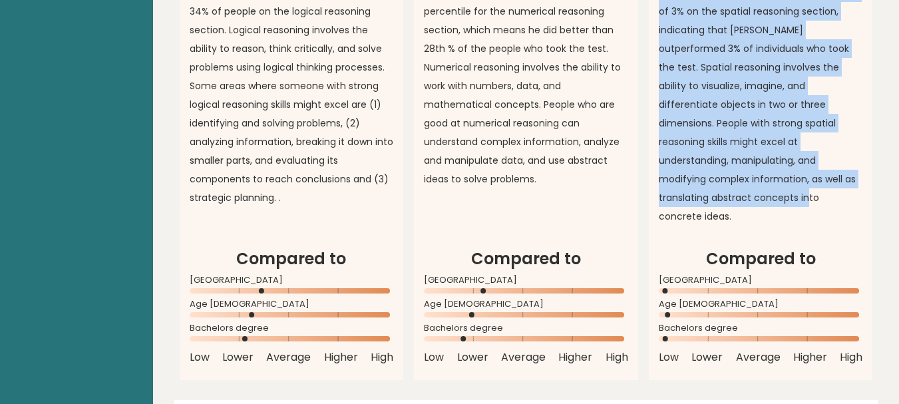
scroll to position [1064, 0]
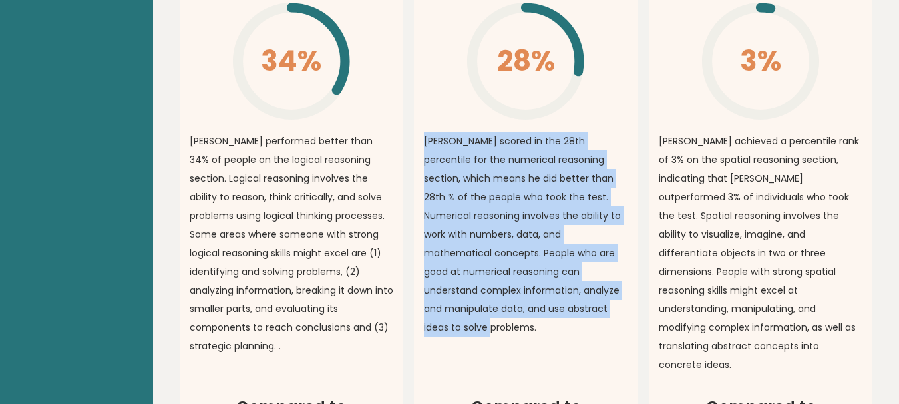
drag, startPoint x: 421, startPoint y: 110, endPoint x: 573, endPoint y: 302, distance: 244.3
click at [573, 303] on article "Numerical Reasoning Overall 28% \ [PERSON_NAME] scored in the 28th percentile f…" at bounding box center [526, 160] width 224 height 470
copy p "[PERSON_NAME] scored in the 28th percentile for the numerical reasoning section…"
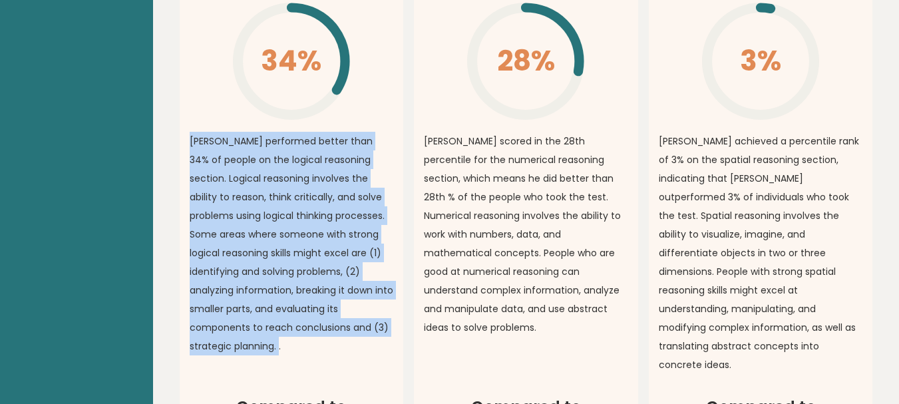
drag, startPoint x: 188, startPoint y: 108, endPoint x: 289, endPoint y: 325, distance: 239.5
click at [289, 325] on article "Logical Reasoning Overall 34% \ [PERSON_NAME] performed better than 34% of peop…" at bounding box center [292, 160] width 224 height 470
copy p "[PERSON_NAME] performed better than 34% of people on the logical reasoning sect…"
